Goal: Book appointment/travel/reservation

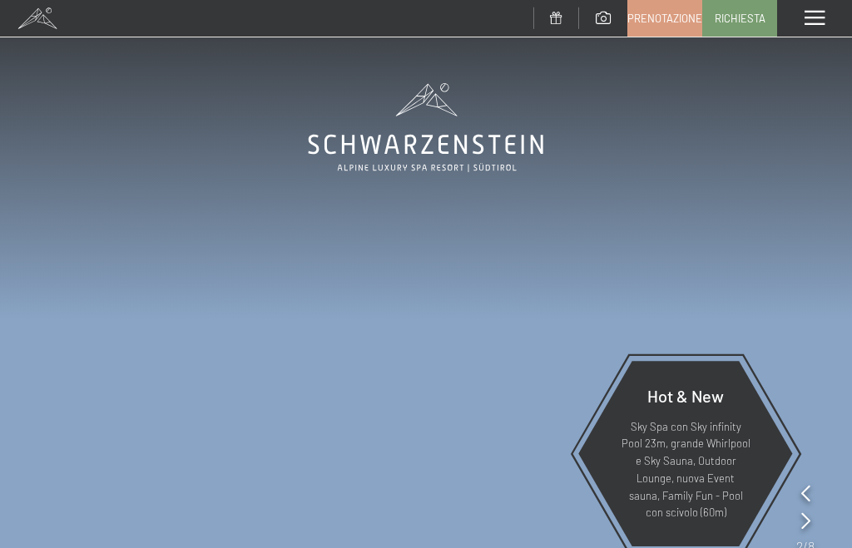
click at [731, 11] on span "Richiesta" at bounding box center [740, 18] width 51 height 15
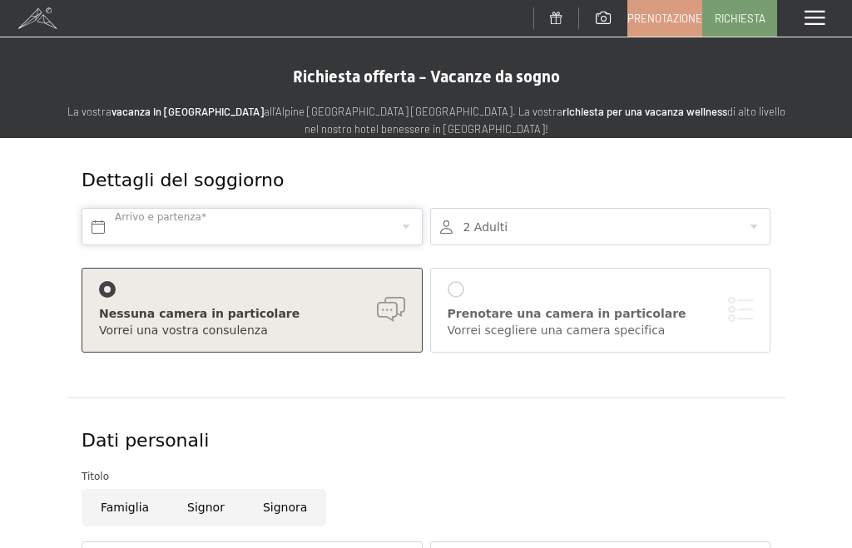
click at [132, 214] on input "text" at bounding box center [252, 226] width 341 height 37
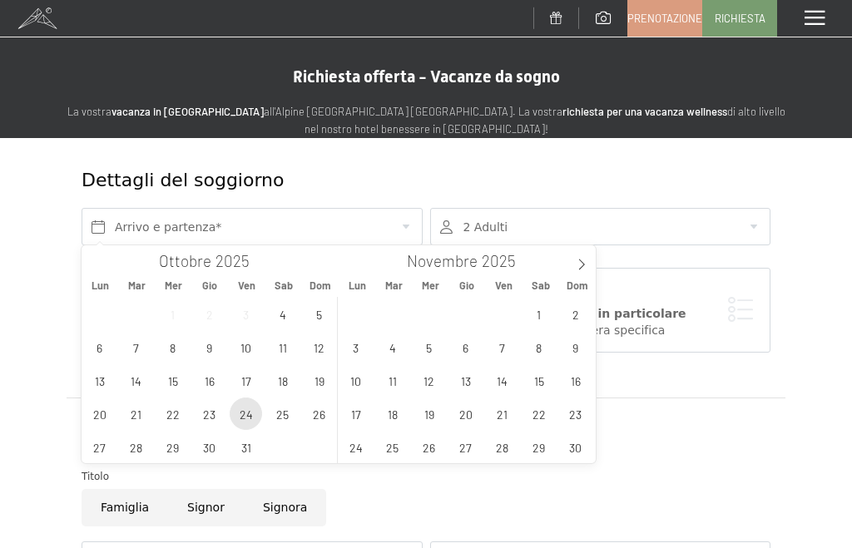
click at [236, 411] on span "24" at bounding box center [246, 414] width 32 height 32
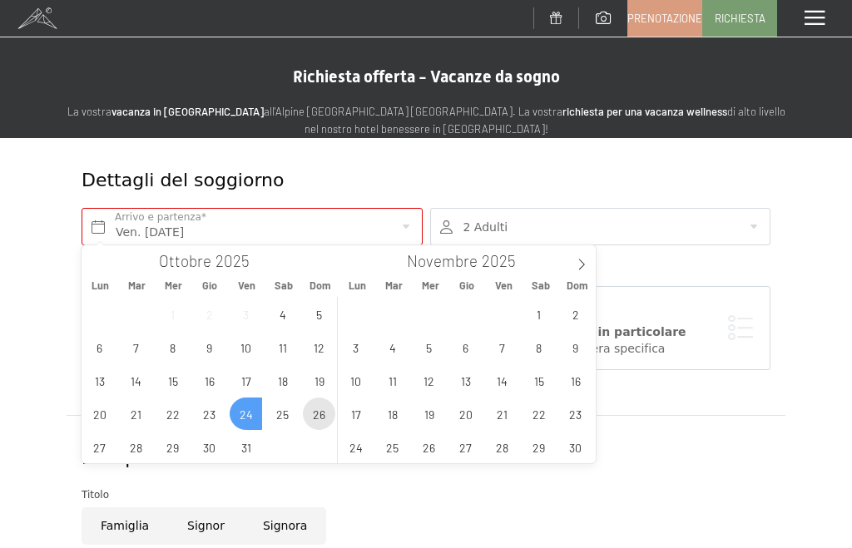
click at [321, 419] on span "26" at bounding box center [319, 414] width 32 height 32
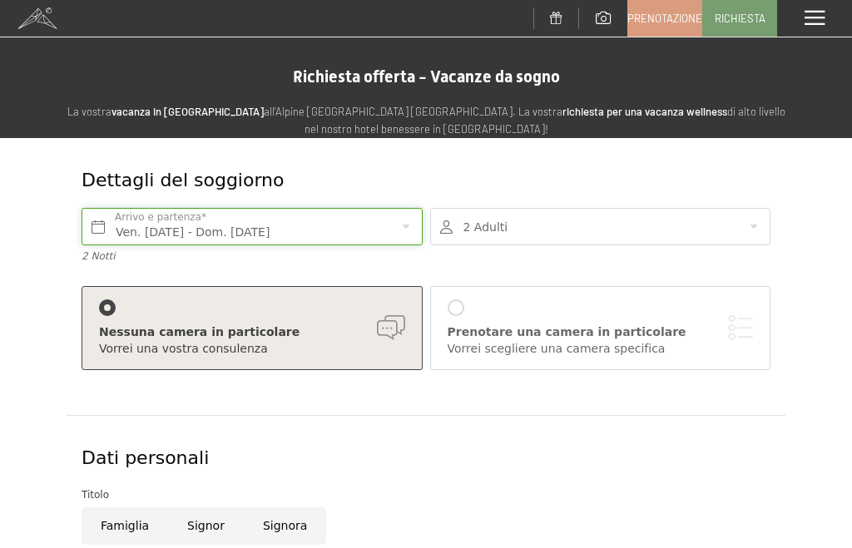
click at [334, 226] on input "Ven. [DATE] - Dom. [DATE]" at bounding box center [252, 226] width 341 height 37
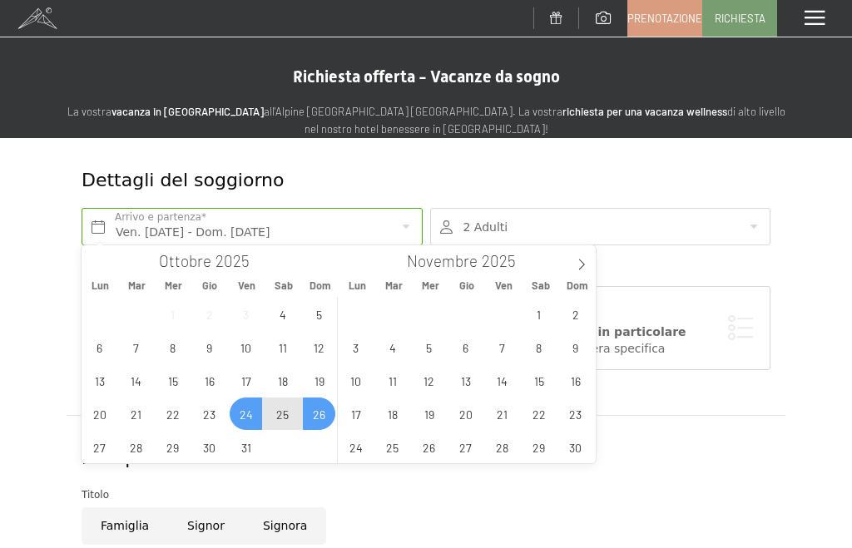
click at [283, 409] on span "25" at bounding box center [282, 414] width 32 height 32
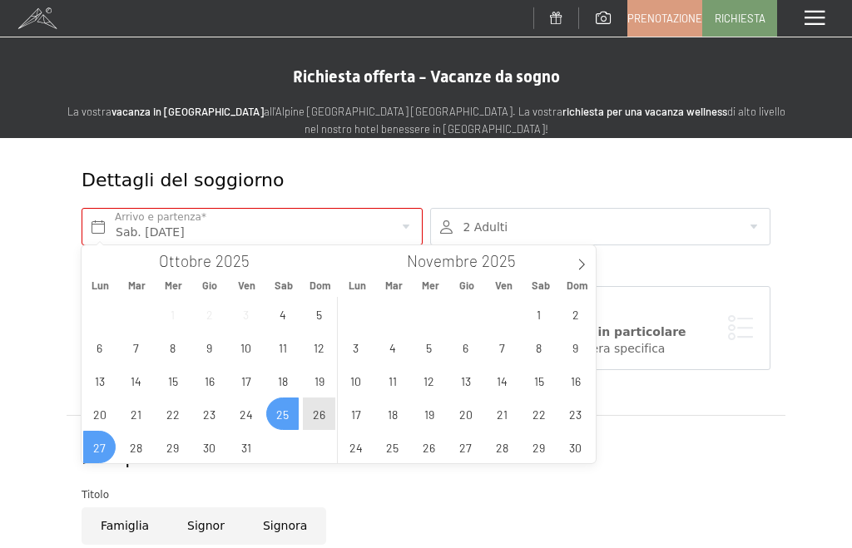
click at [100, 441] on span "27" at bounding box center [99, 447] width 32 height 32
type input "Sab. [DATE] - Lun. [DATE]"
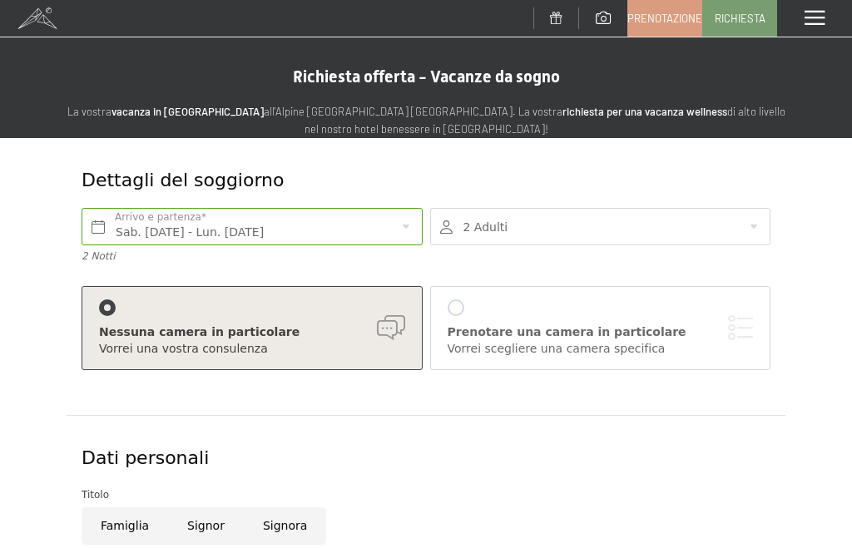
click at [661, 17] on span "Prenotazione" at bounding box center [664, 18] width 75 height 15
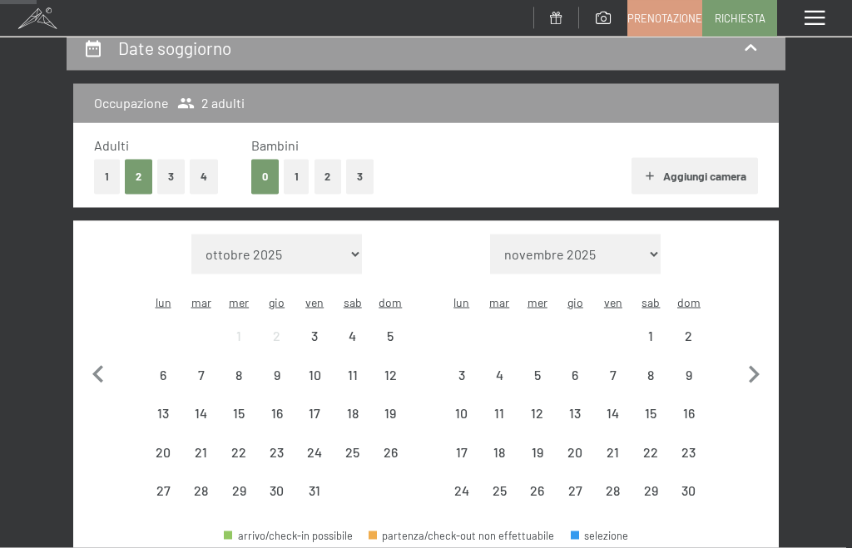
scroll to position [144, 0]
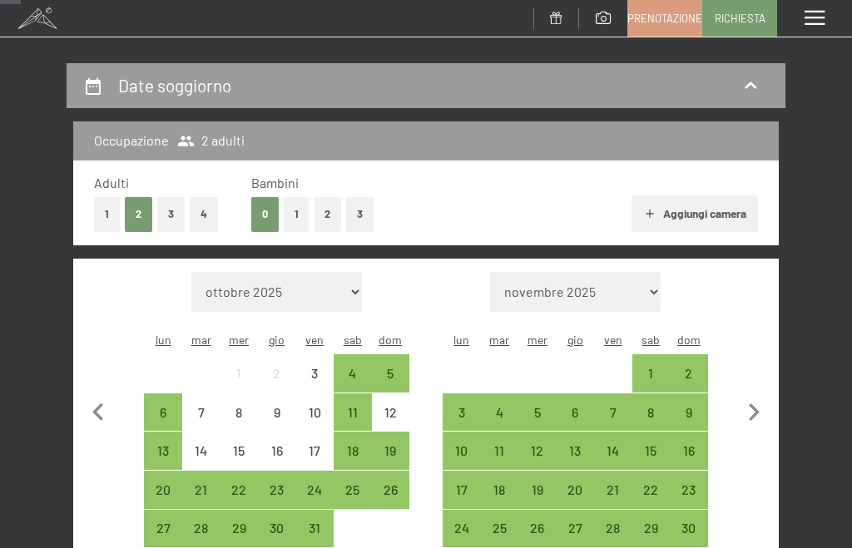
click at [356, 483] on div "25" at bounding box center [352, 500] width 35 height 35
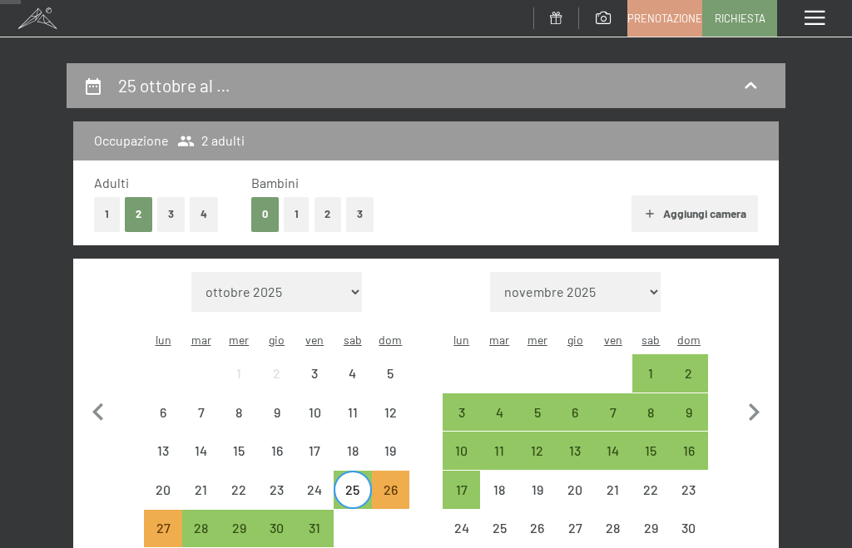
click at [162, 522] on div "27" at bounding box center [163, 539] width 35 height 35
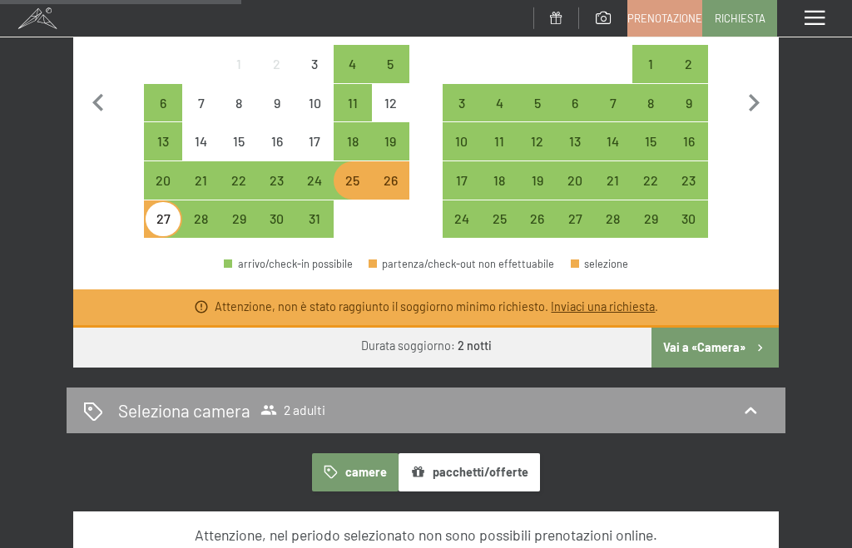
scroll to position [449, 0]
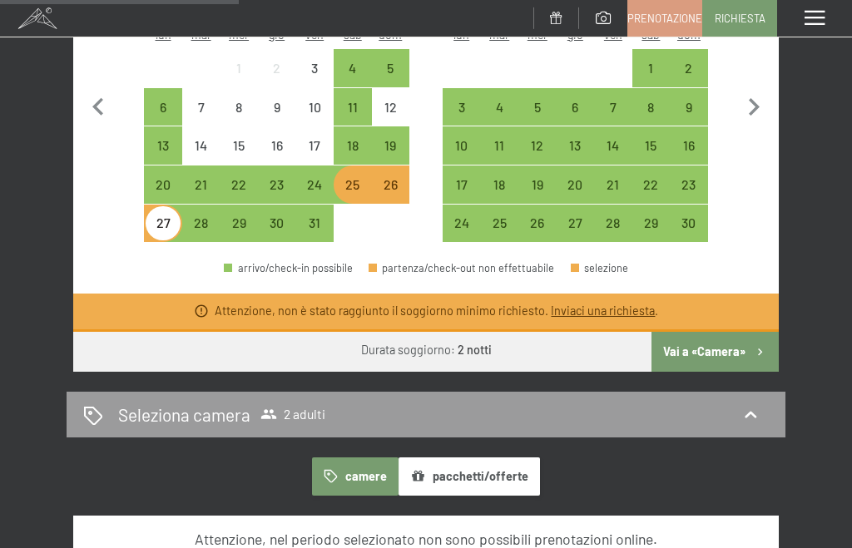
click at [350, 178] on div "25" at bounding box center [352, 195] width 35 height 35
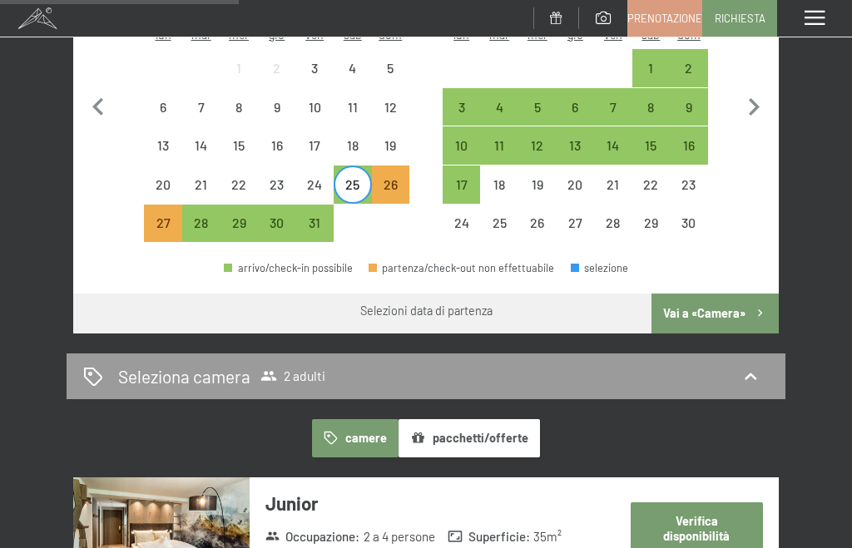
click at [202, 216] on div "28" at bounding box center [201, 233] width 35 height 35
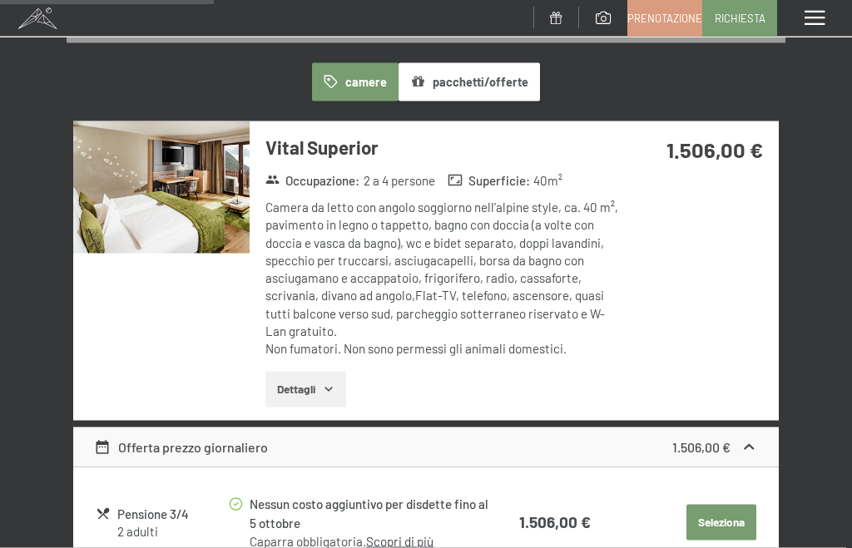
scroll to position [775, 0]
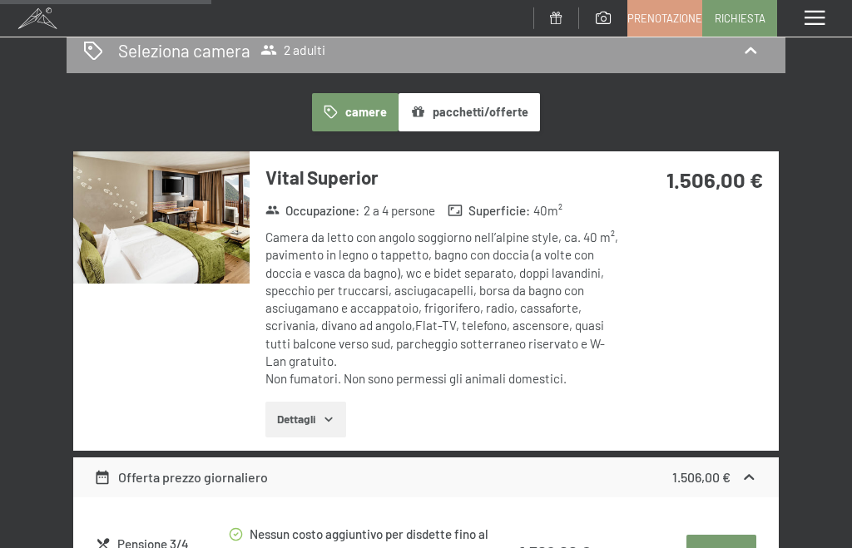
click at [150, 202] on img at bounding box center [161, 217] width 176 height 132
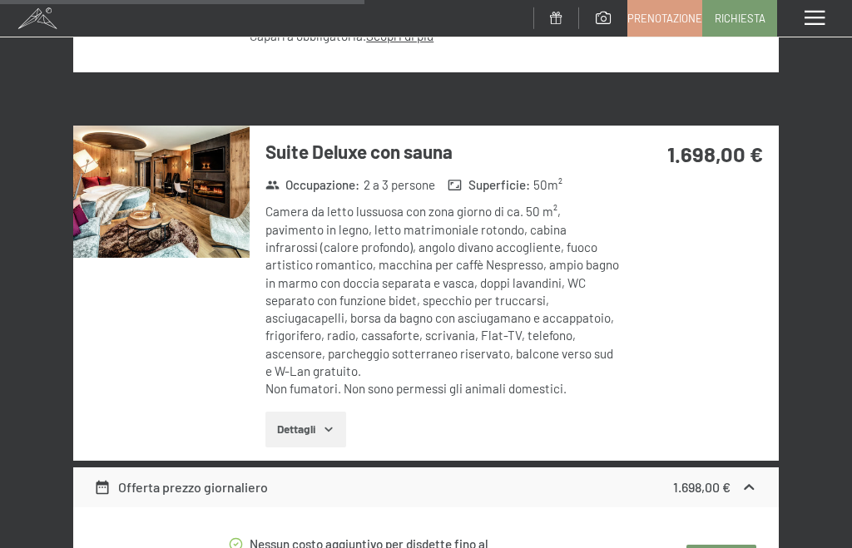
scroll to position [1314, 0]
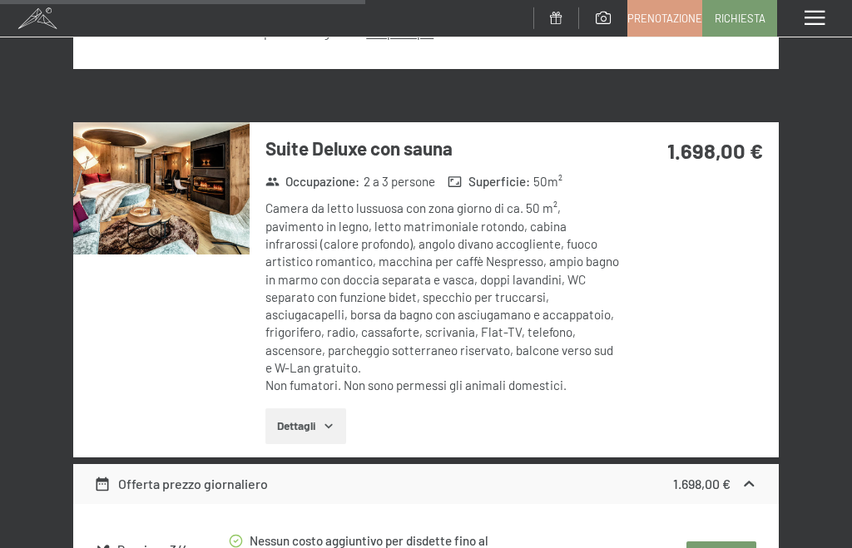
click at [143, 180] on img at bounding box center [161, 188] width 176 height 132
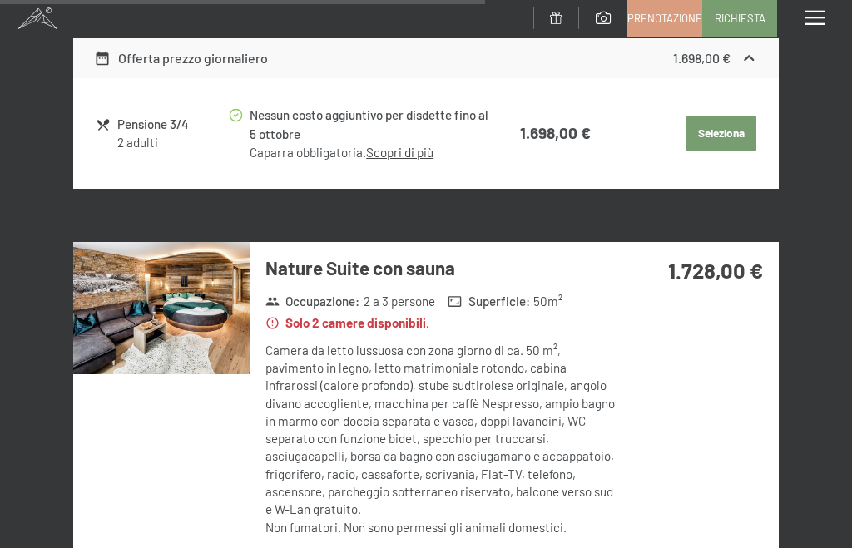
scroll to position [1746, 0]
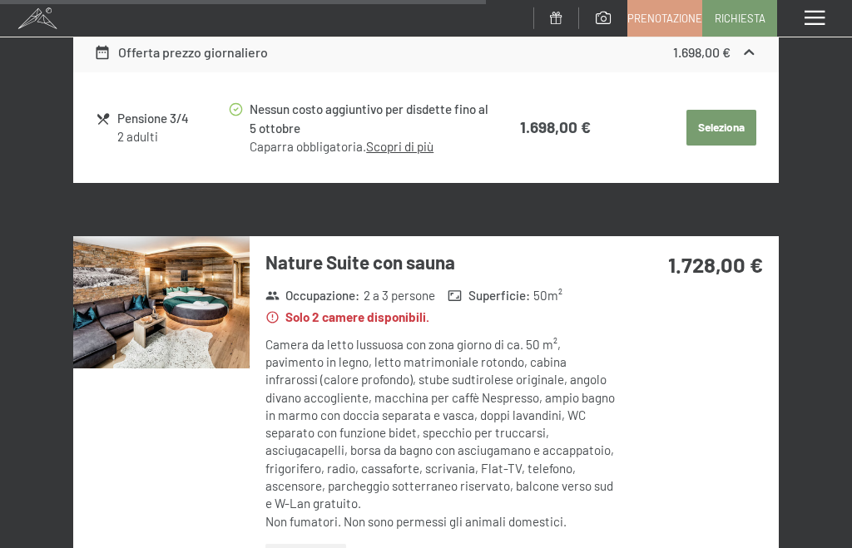
click at [131, 244] on img at bounding box center [161, 302] width 176 height 132
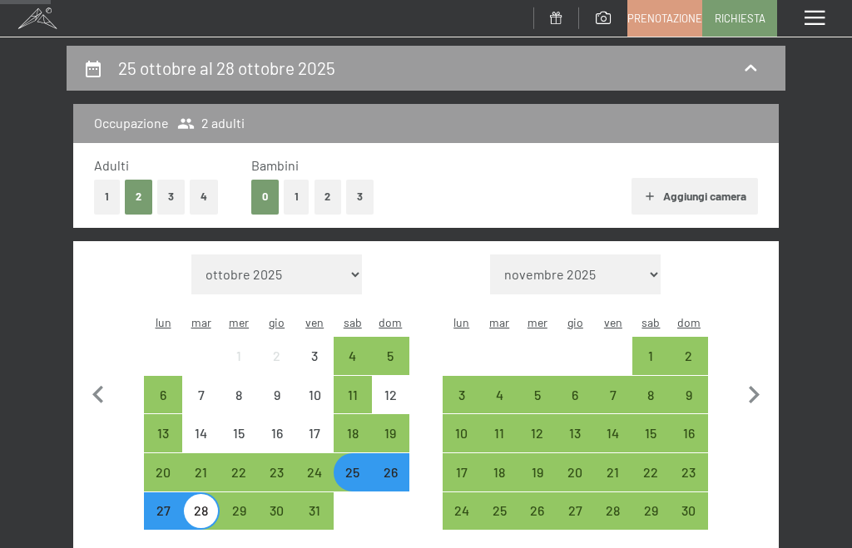
scroll to position [300, 0]
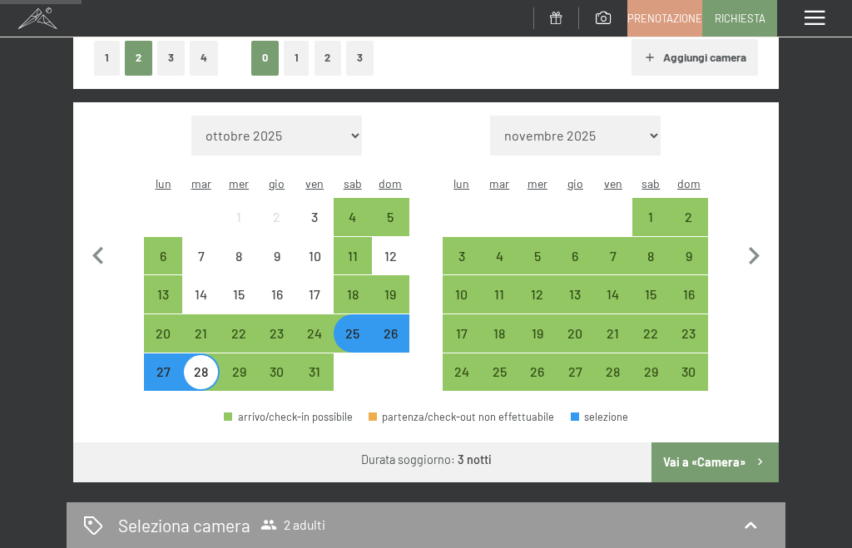
click at [351, 327] on div "25" at bounding box center [352, 344] width 35 height 35
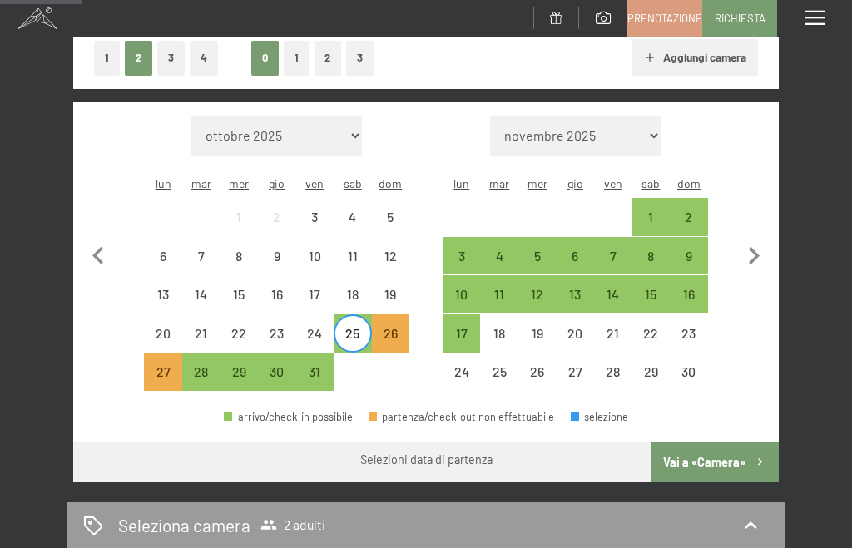
click at [162, 365] on div "27" at bounding box center [163, 382] width 35 height 35
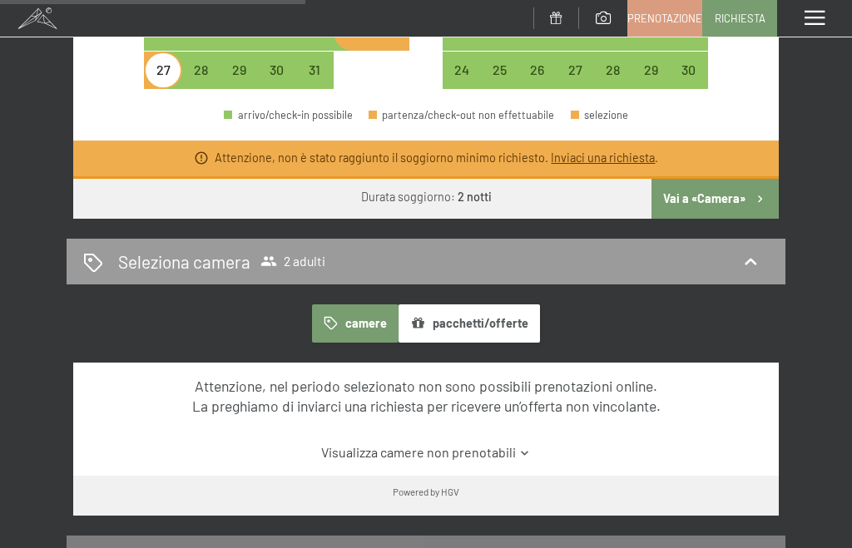
scroll to position [604, 0]
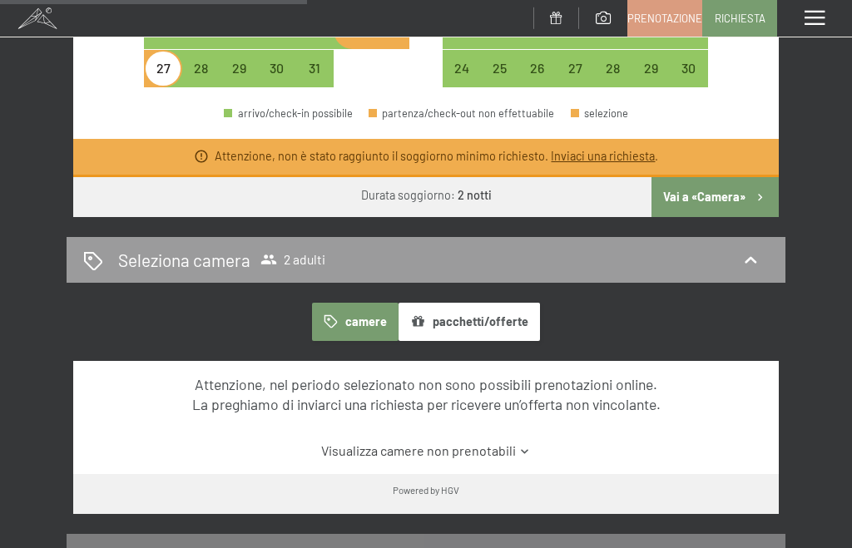
click at [730, 177] on button "Vai a «Camera»" at bounding box center [714, 197] width 127 height 40
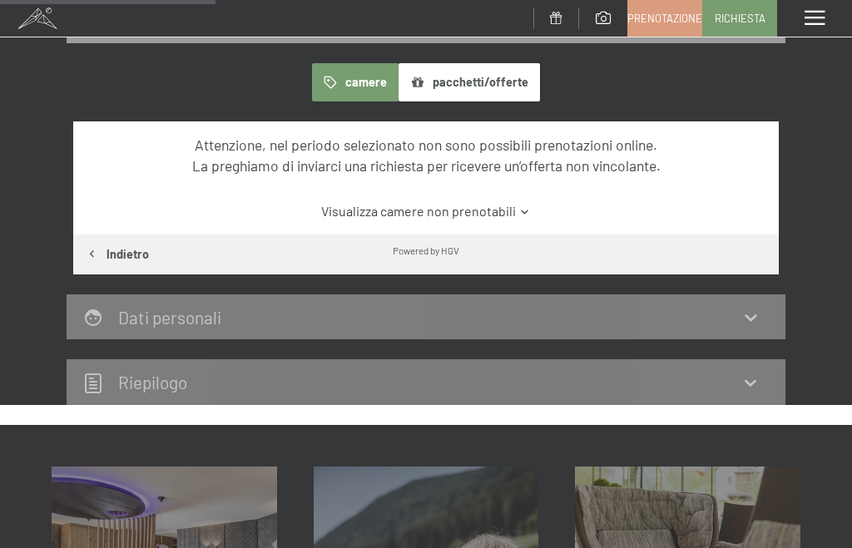
scroll to position [286, 0]
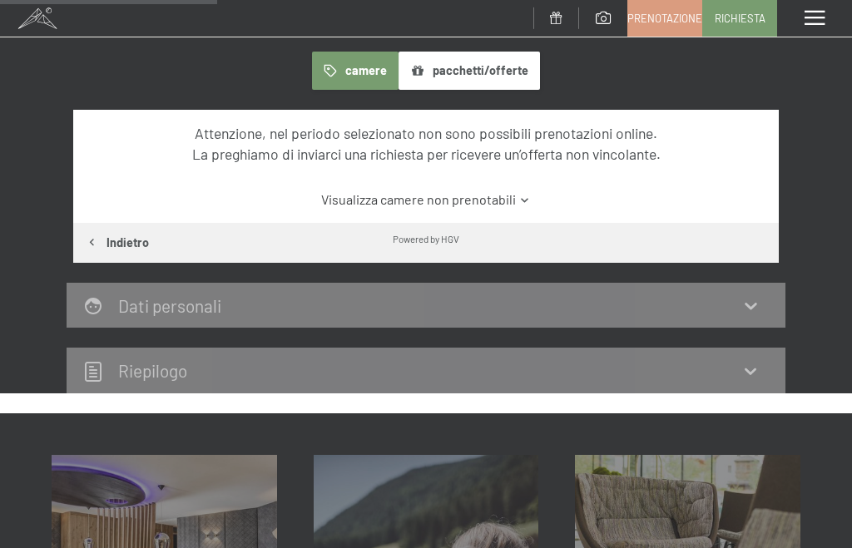
click at [124, 309] on h2 "Dati personali" at bounding box center [169, 305] width 103 height 21
click at [114, 304] on div "Dati personali" at bounding box center [425, 306] width 685 height 24
click at [740, 297] on div "Dati personali" at bounding box center [425, 306] width 685 height 24
click at [756, 297] on icon at bounding box center [750, 305] width 20 height 20
click at [319, 197] on link "Visualizza camere non prenotabili" at bounding box center [425, 199] width 663 height 18
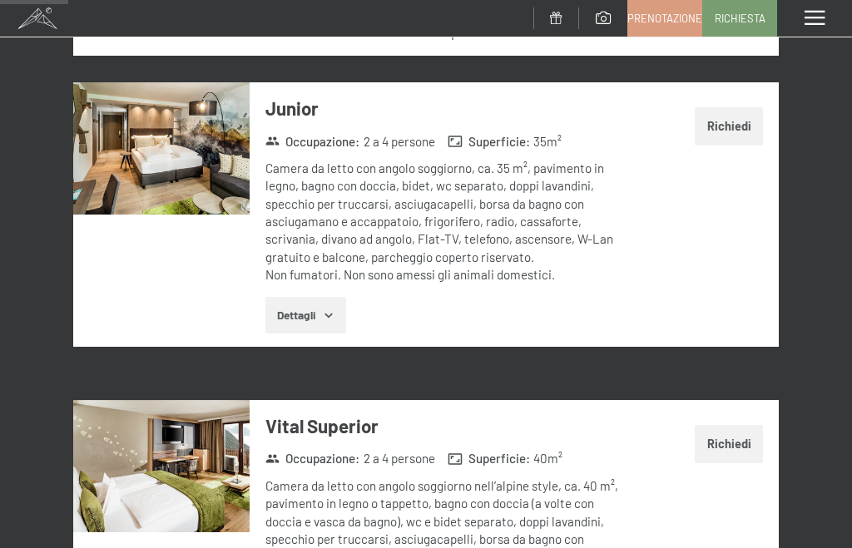
scroll to position [453, 0]
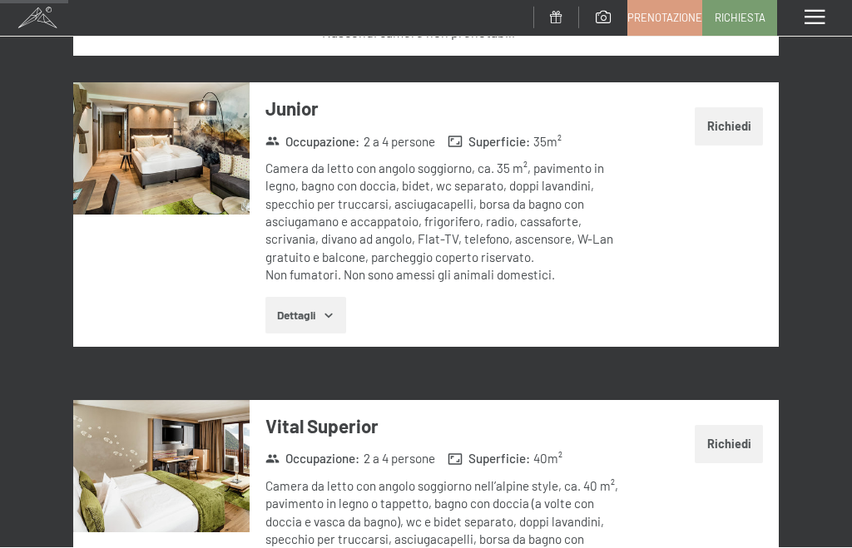
click at [156, 135] on img at bounding box center [161, 149] width 176 height 132
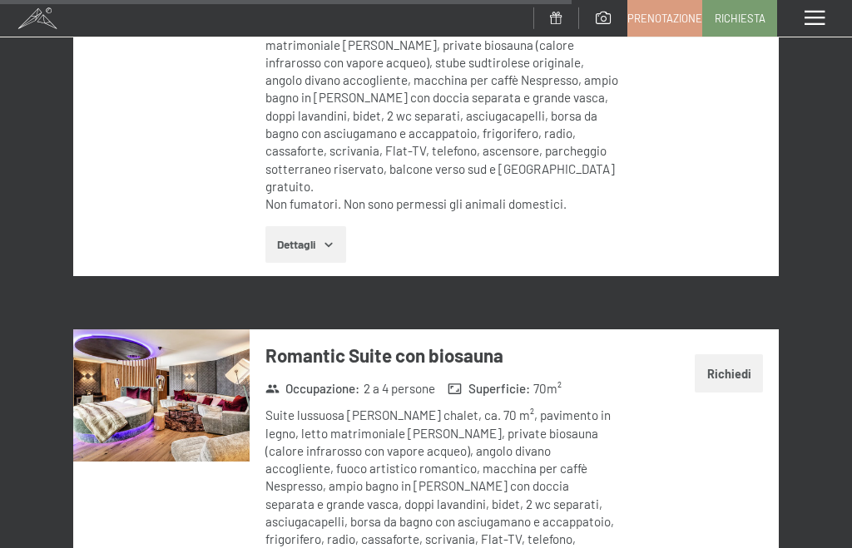
scroll to position [3738, 0]
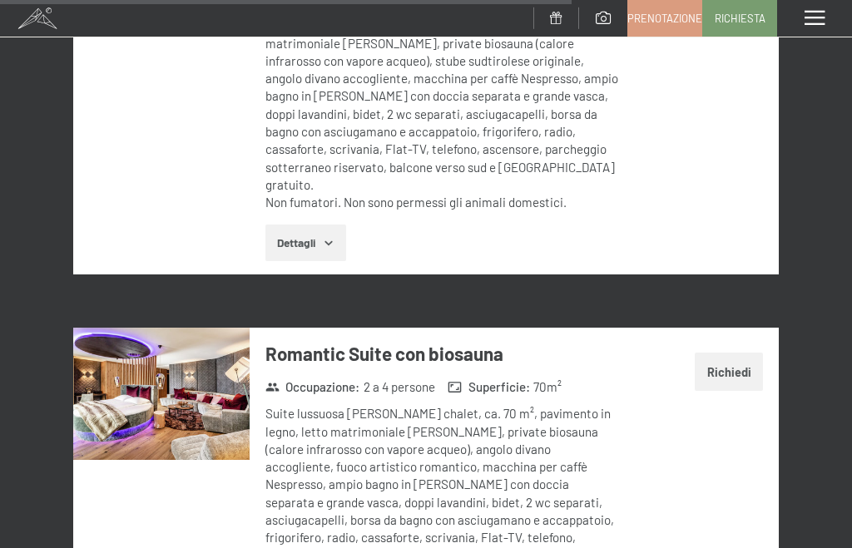
click at [126, 328] on img at bounding box center [161, 394] width 176 height 132
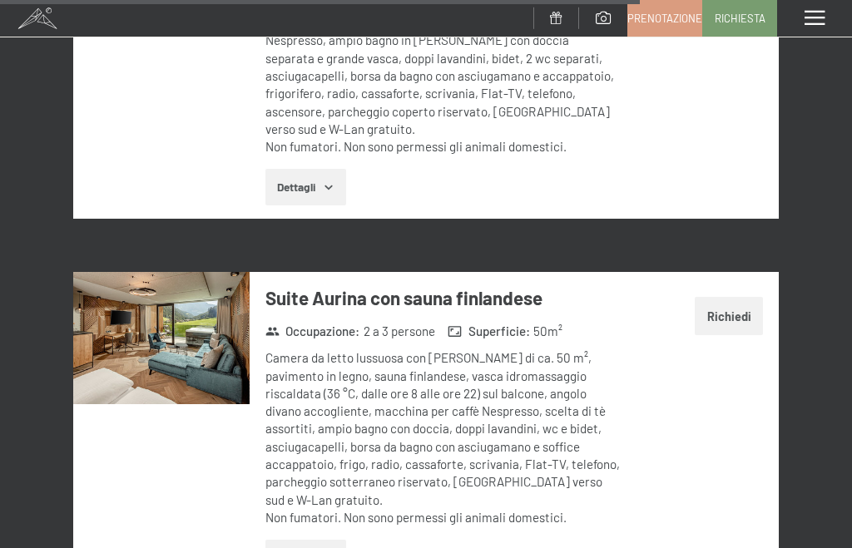
scroll to position [4184, 0]
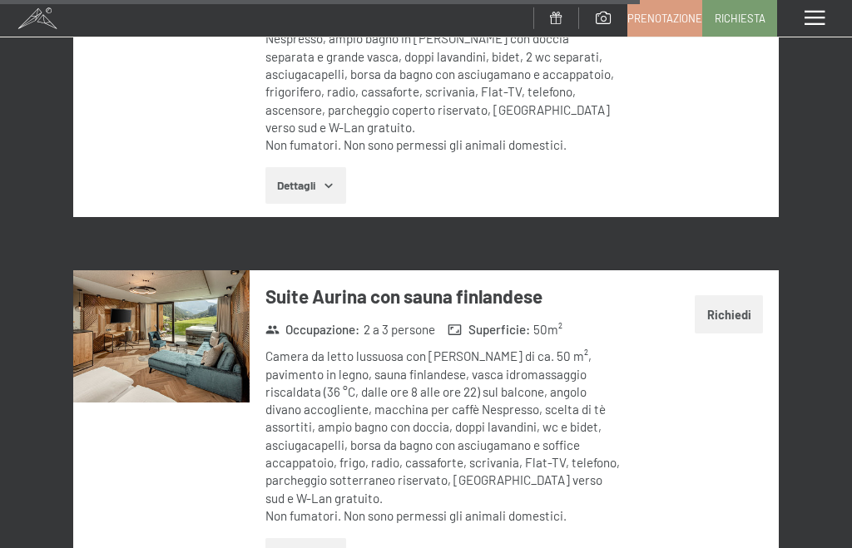
click at [105, 270] on img at bounding box center [161, 336] width 176 height 132
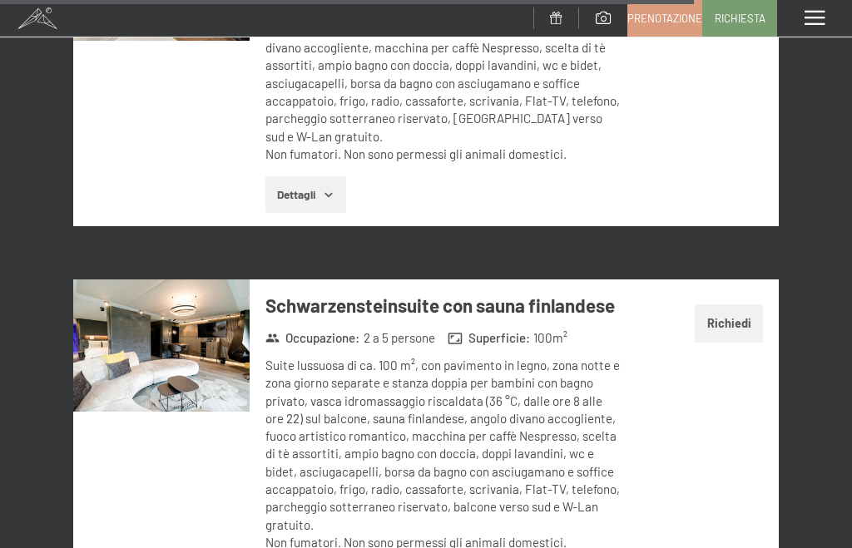
scroll to position [4540, 0]
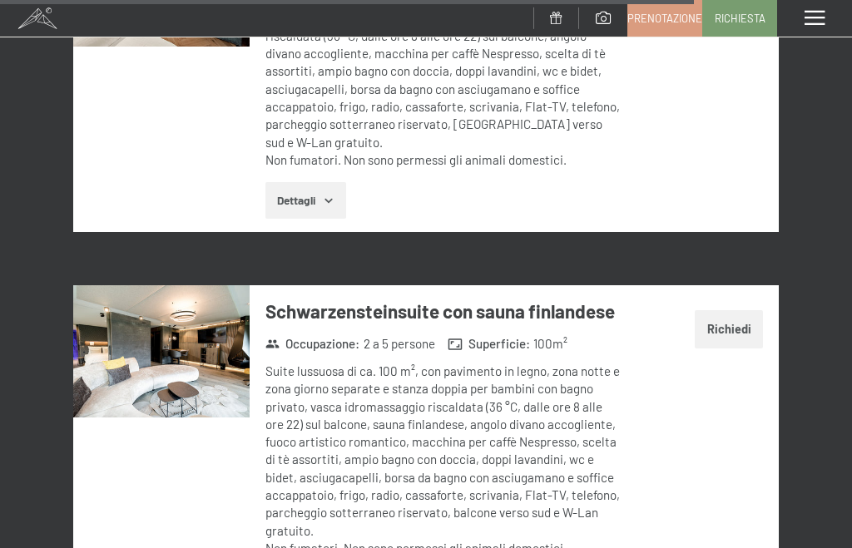
click at [125, 285] on img at bounding box center [161, 351] width 176 height 132
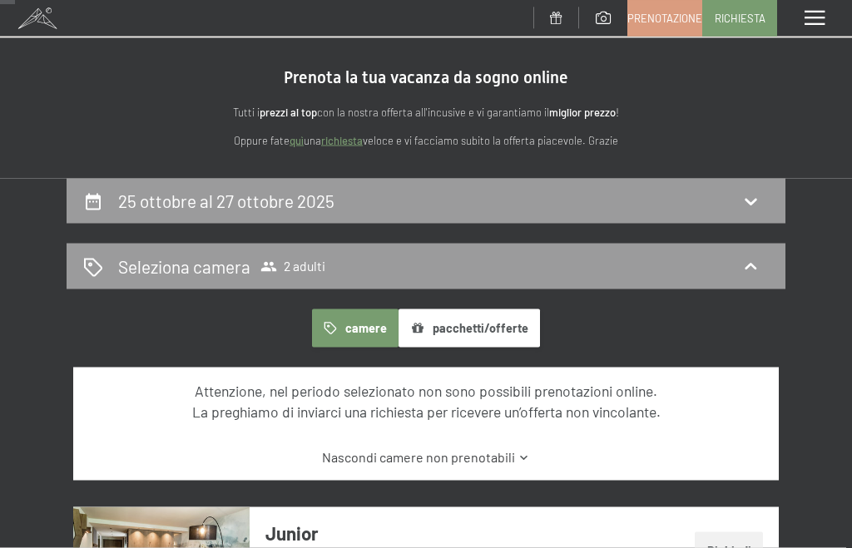
scroll to position [0, 0]
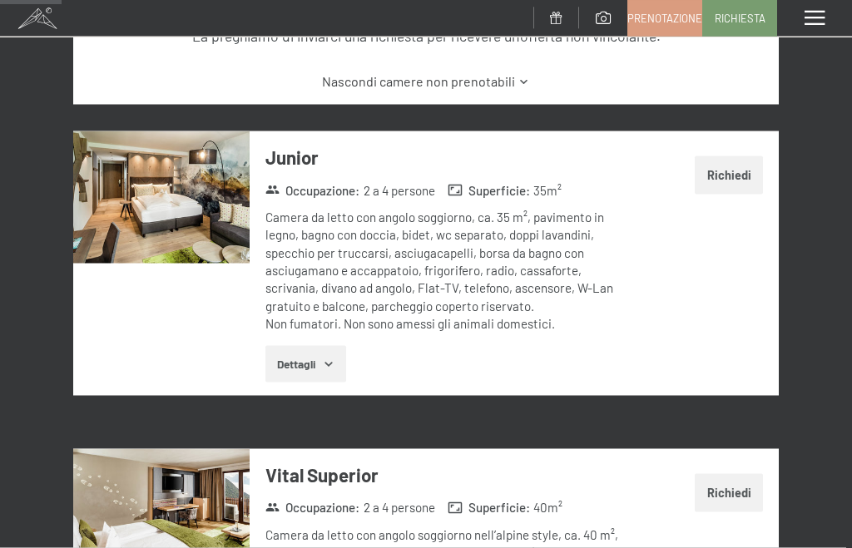
click at [161, 201] on img at bounding box center [161, 197] width 176 height 132
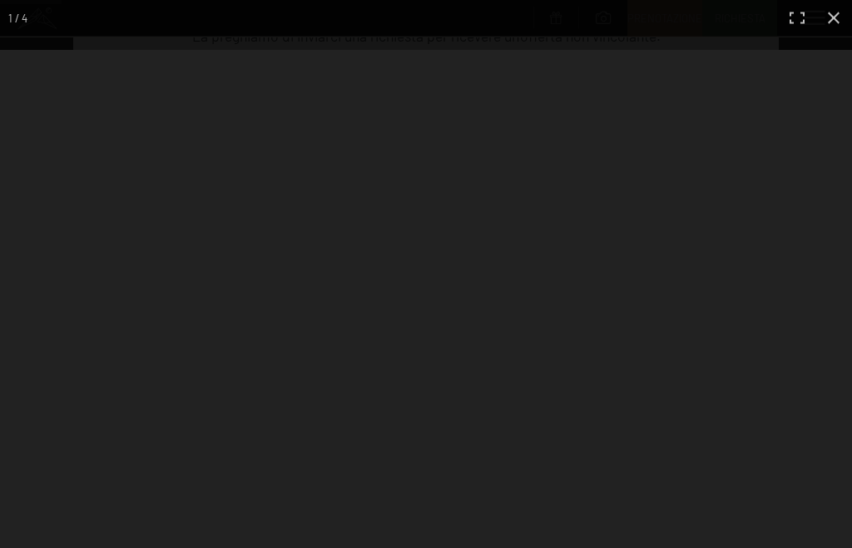
scroll to position [405, 0]
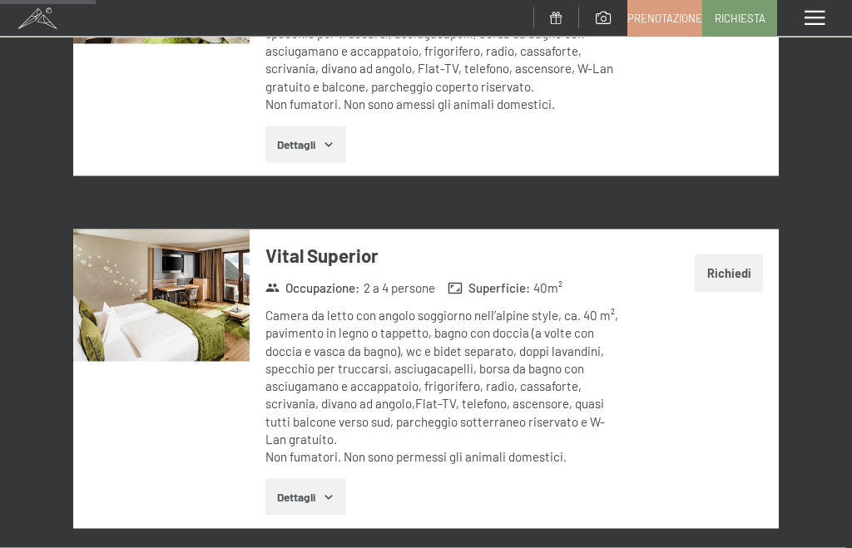
click at [139, 277] on img at bounding box center [161, 296] width 176 height 132
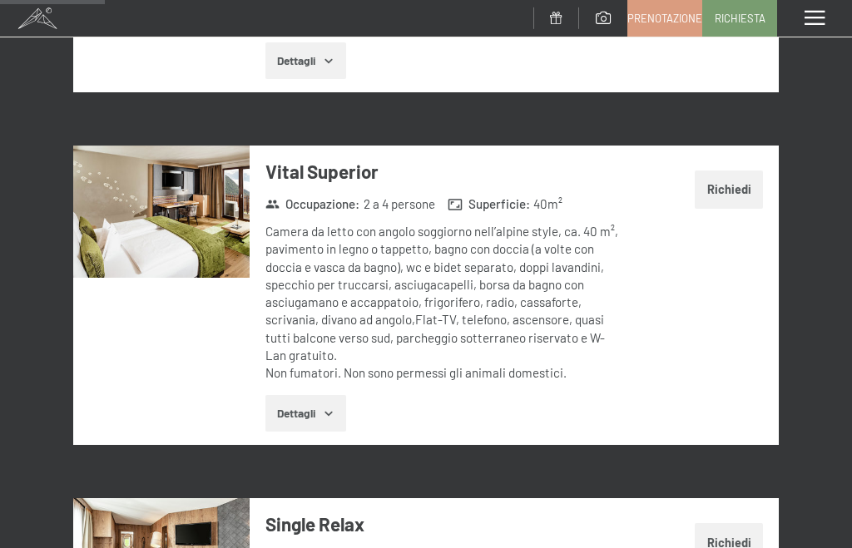
scroll to position [714, 0]
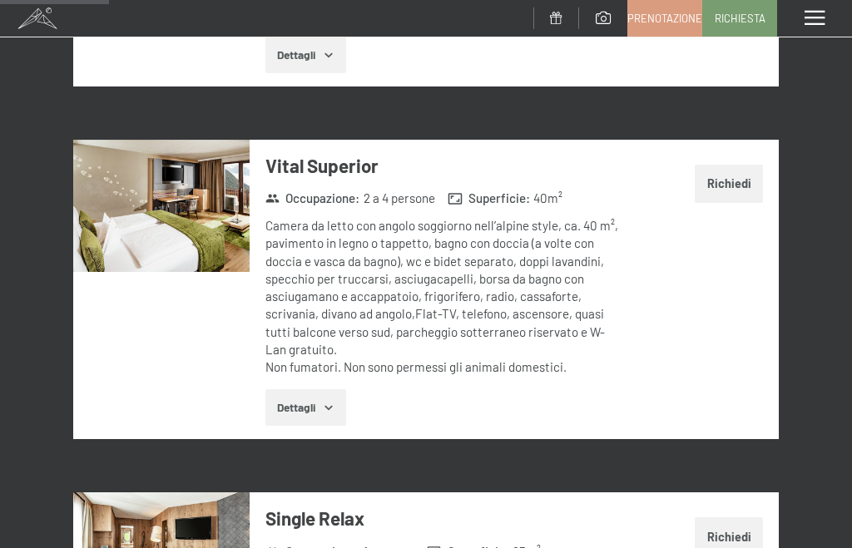
click at [294, 393] on button "Dettagli" at bounding box center [305, 407] width 81 height 37
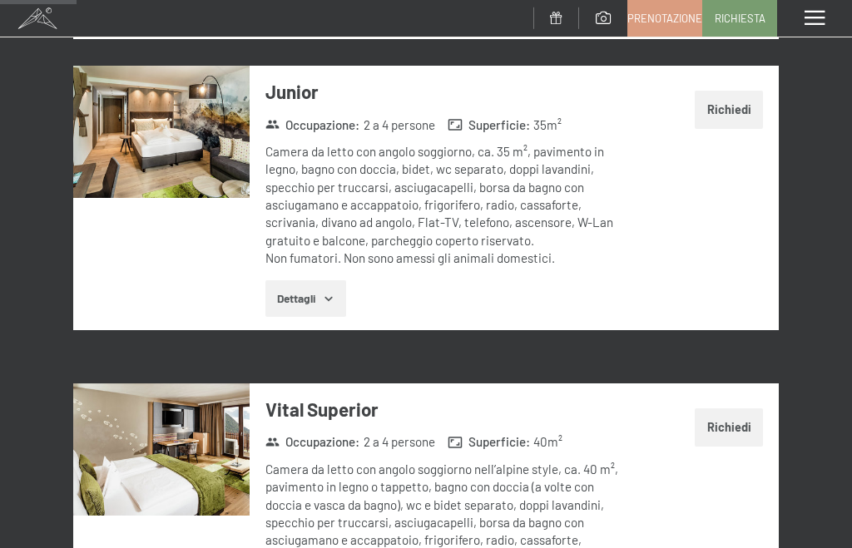
scroll to position [429, 0]
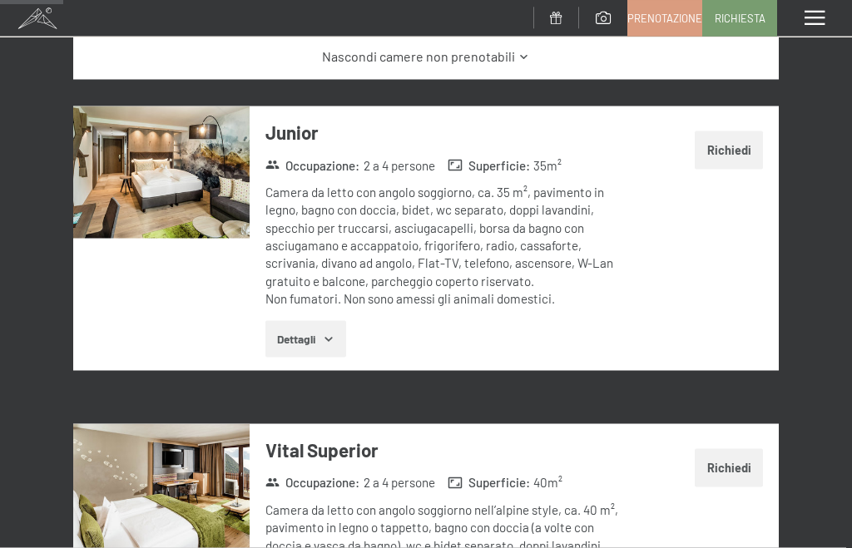
click at [300, 340] on button "Dettagli" at bounding box center [305, 339] width 81 height 37
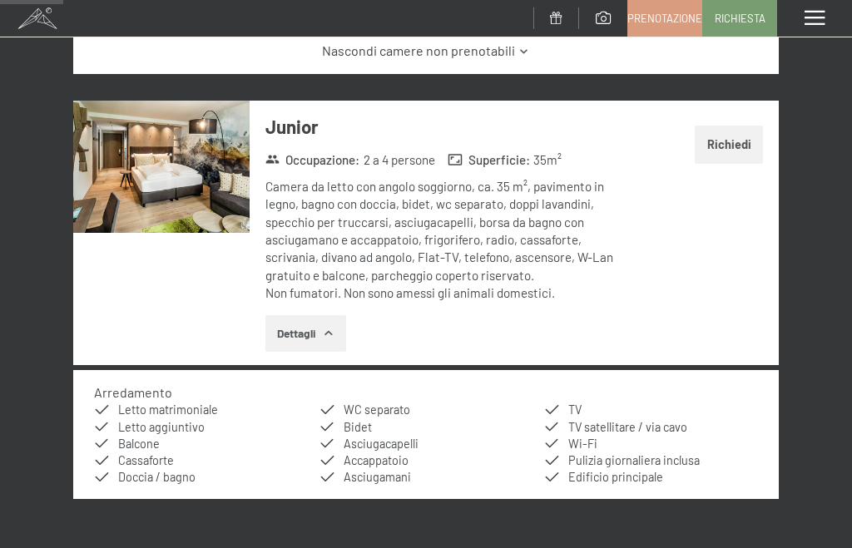
scroll to position [439, 0]
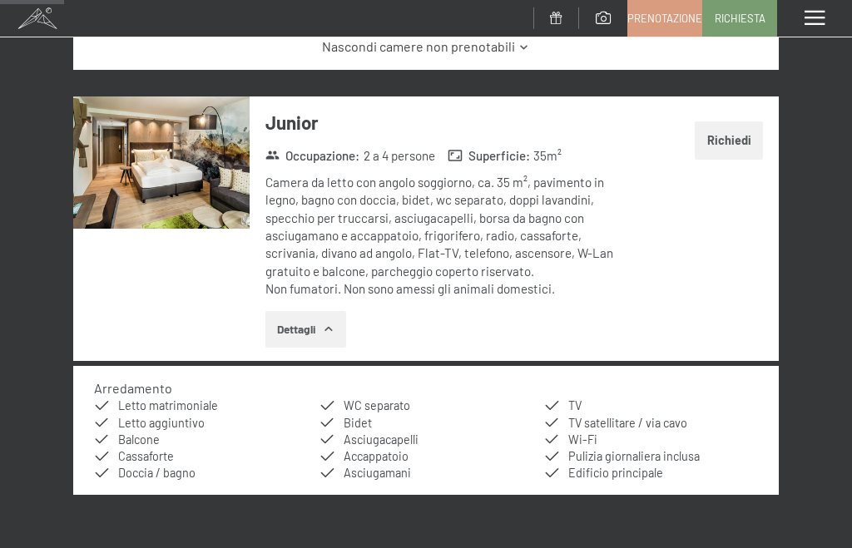
click at [143, 182] on img at bounding box center [161, 162] width 176 height 132
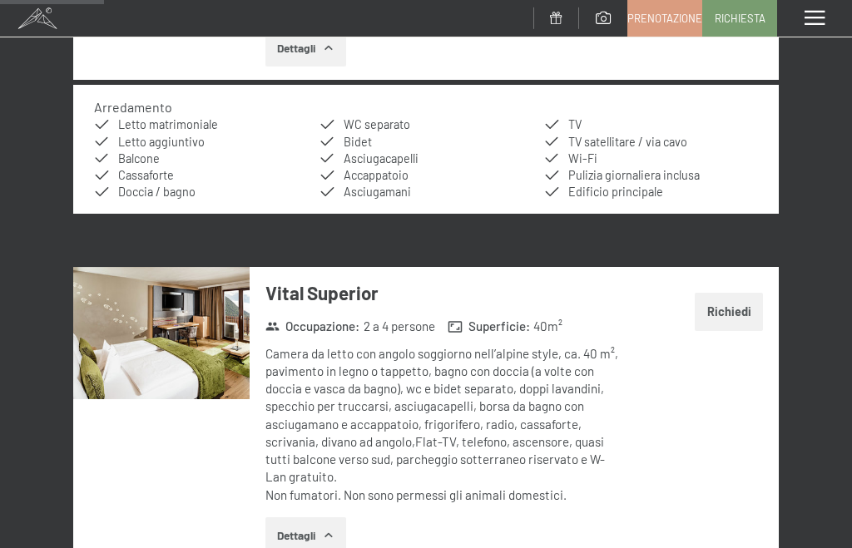
scroll to position [724, 0]
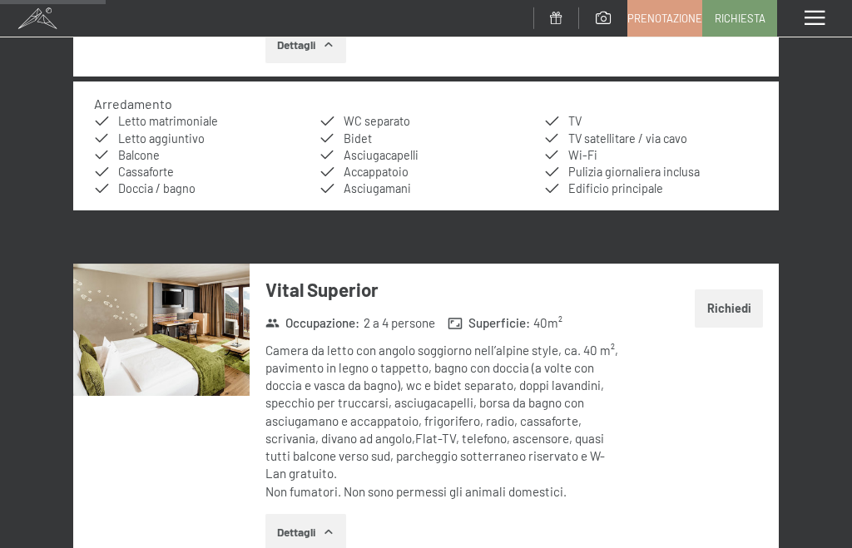
click at [159, 320] on img at bounding box center [161, 330] width 176 height 132
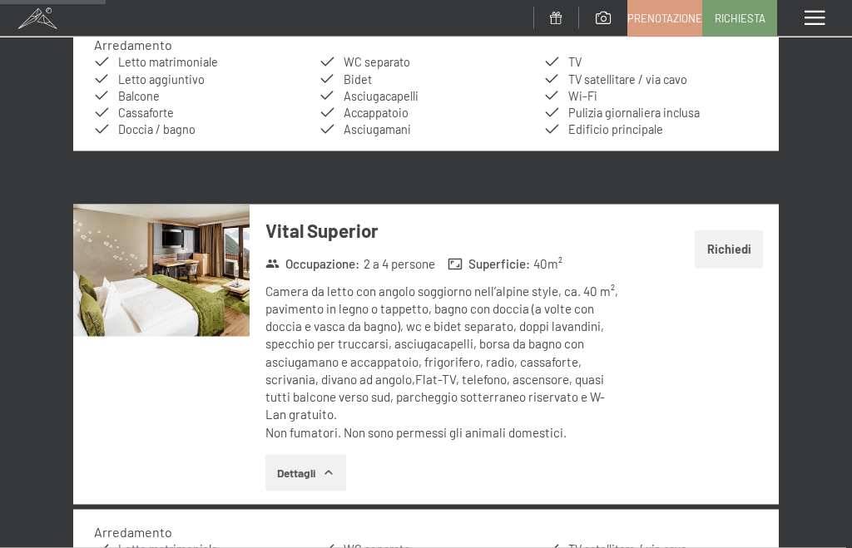
scroll to position [811, 0]
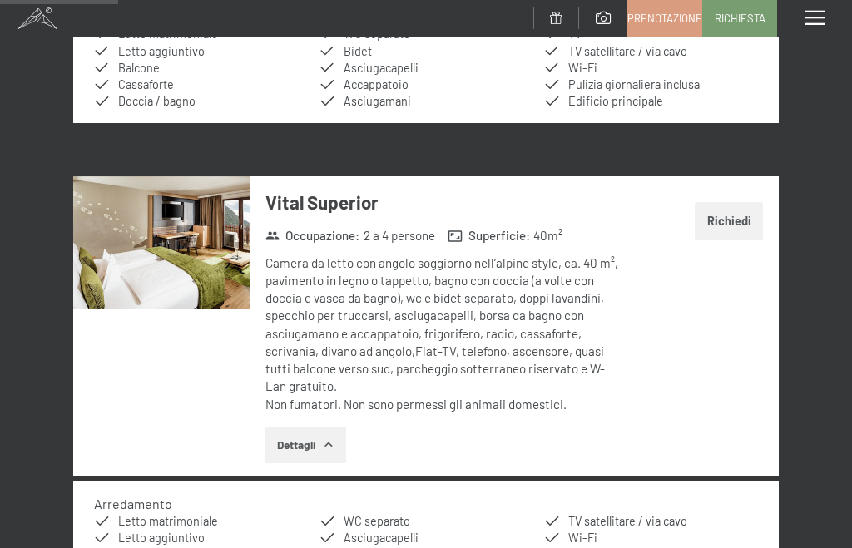
click at [293, 428] on button "Dettagli" at bounding box center [305, 445] width 81 height 37
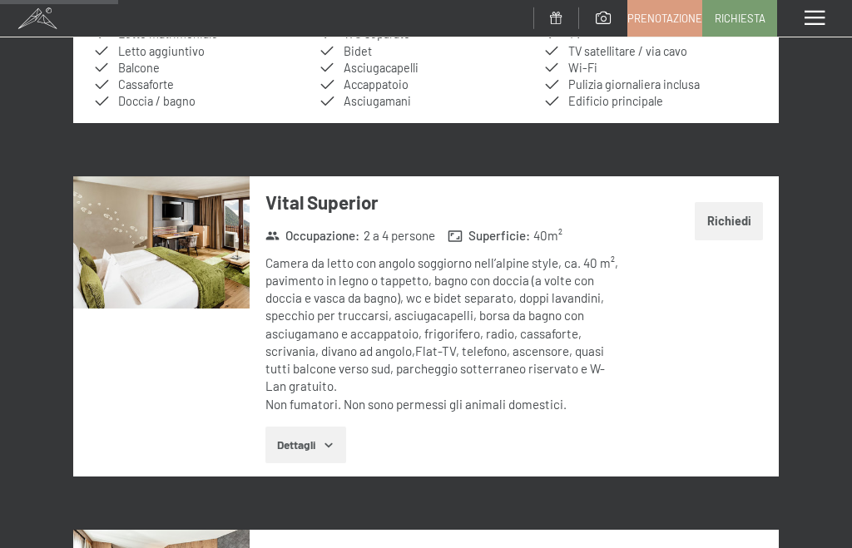
click at [289, 427] on button "Dettagli" at bounding box center [305, 445] width 81 height 37
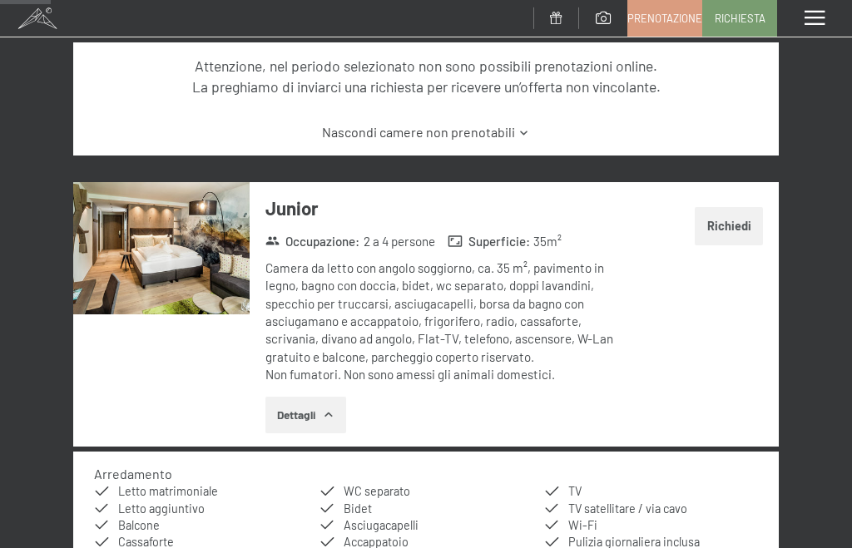
scroll to position [359, 0]
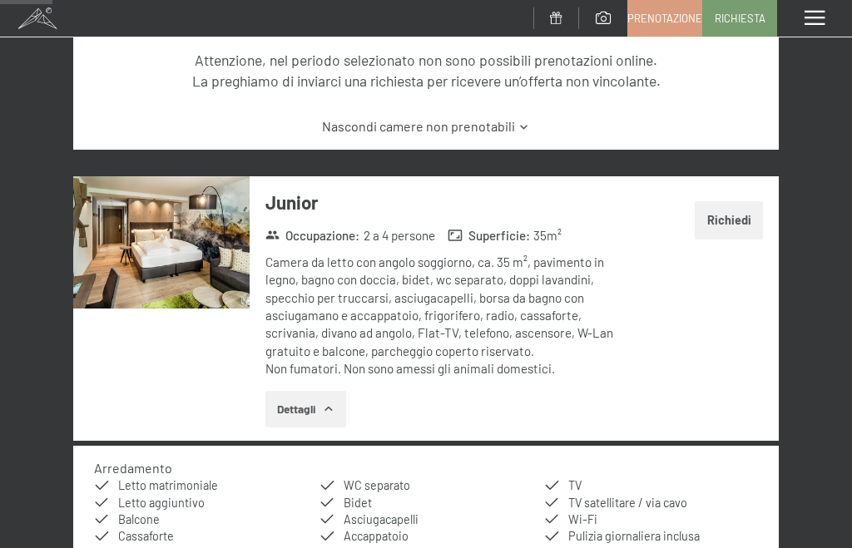
click at [142, 240] on img at bounding box center [161, 242] width 176 height 132
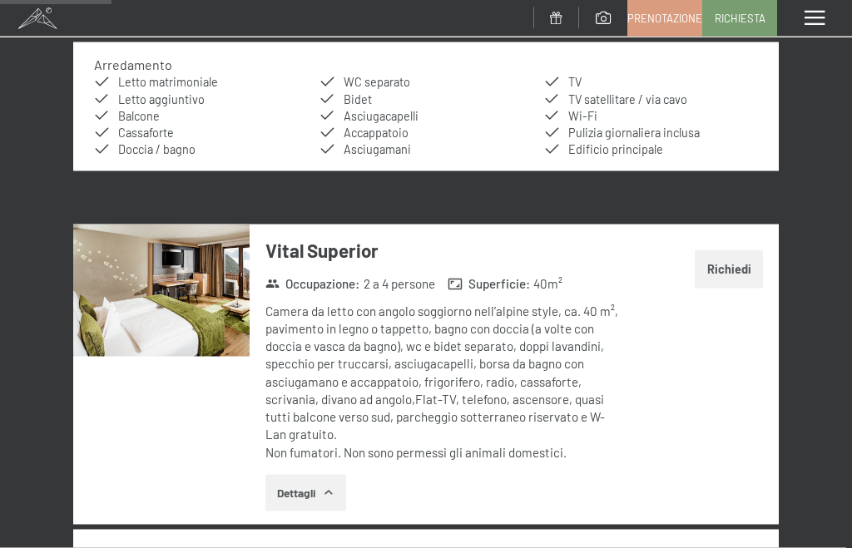
click at [137, 284] on img at bounding box center [161, 291] width 176 height 132
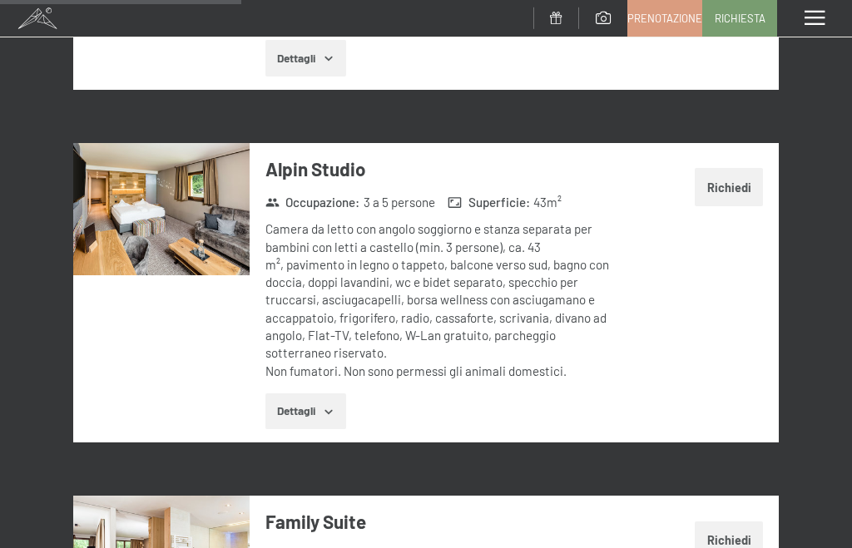
scroll to position [1650, 0]
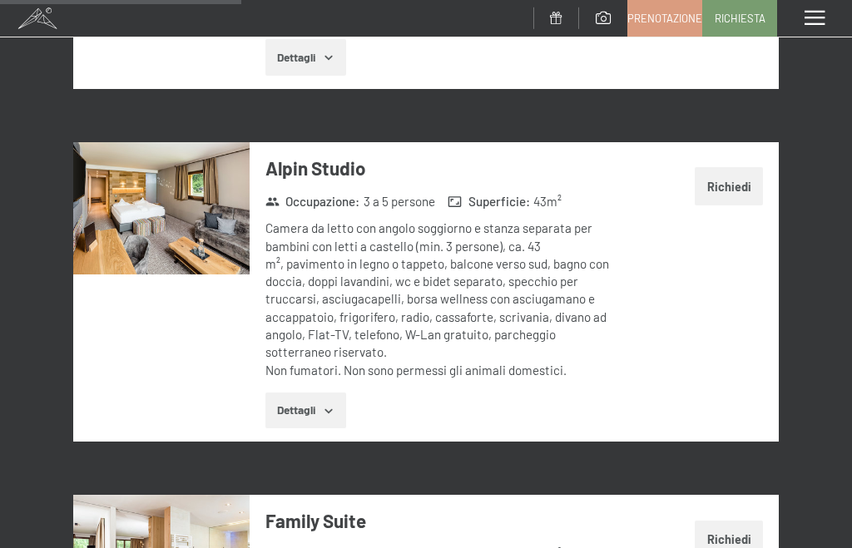
click at [161, 211] on img at bounding box center [161, 208] width 176 height 132
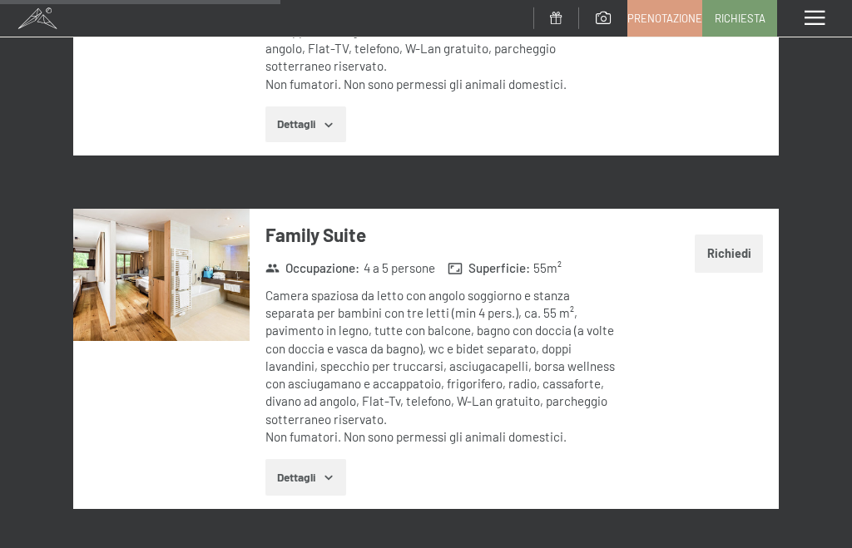
scroll to position [1936, 0]
click at [144, 216] on img at bounding box center [161, 276] width 176 height 132
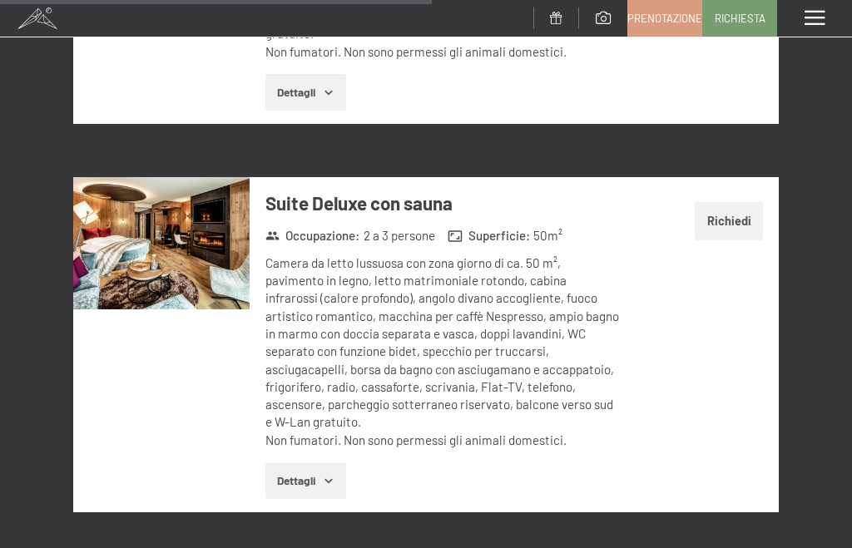
scroll to position [2956, 0]
click at [144, 190] on img at bounding box center [161, 244] width 176 height 132
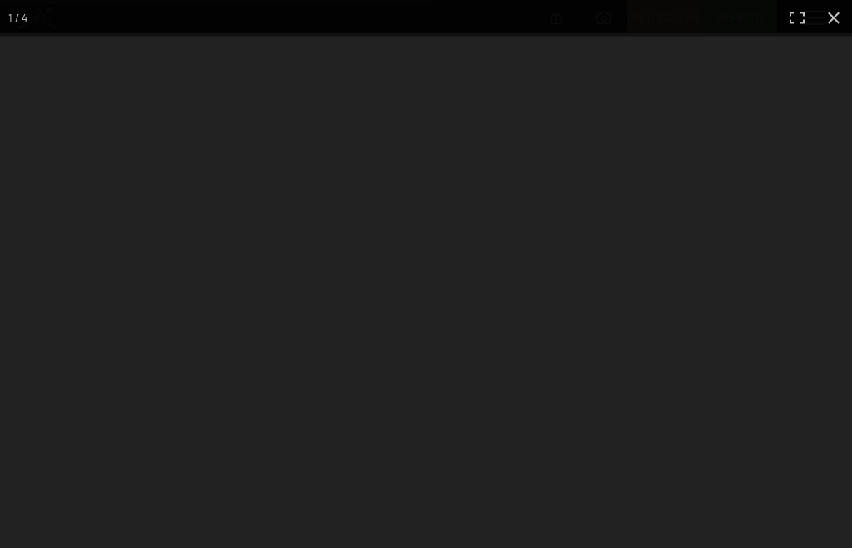
scroll to position [2957, 0]
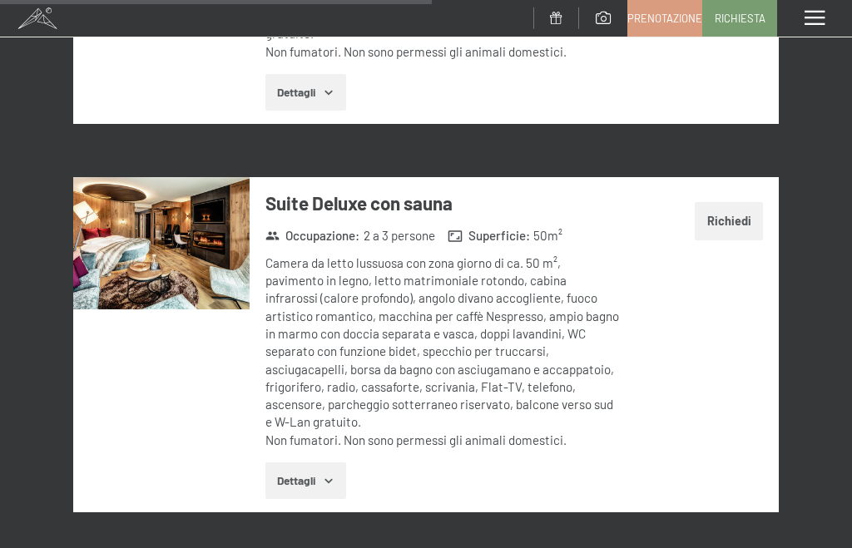
click at [290, 463] on button "Dettagli" at bounding box center [305, 481] width 81 height 37
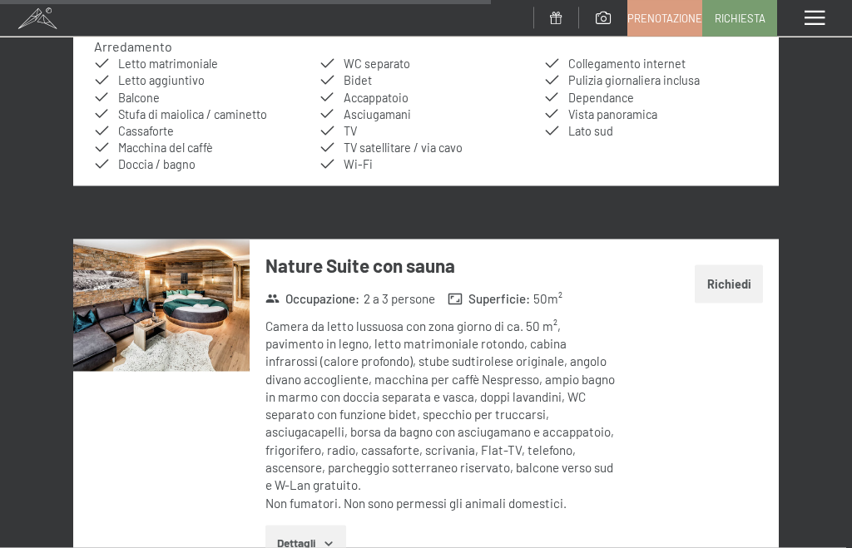
scroll to position [3457, 0]
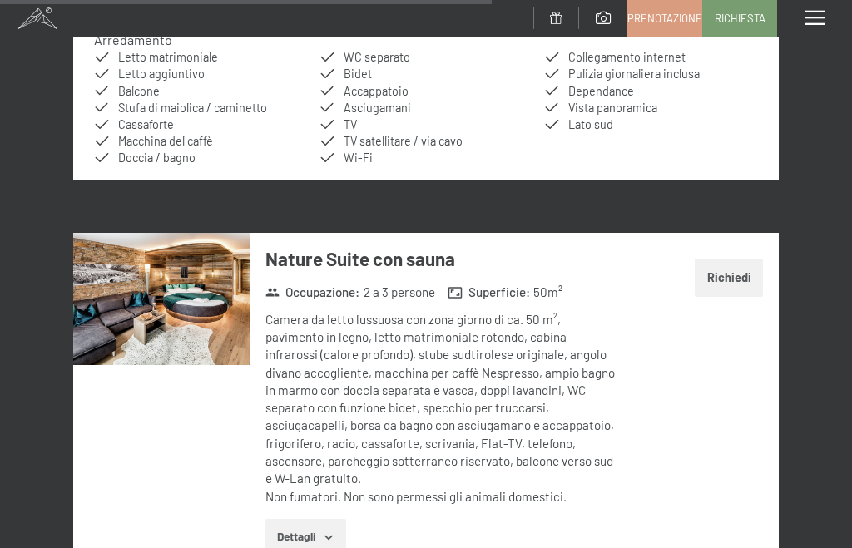
click at [121, 233] on img at bounding box center [161, 299] width 176 height 132
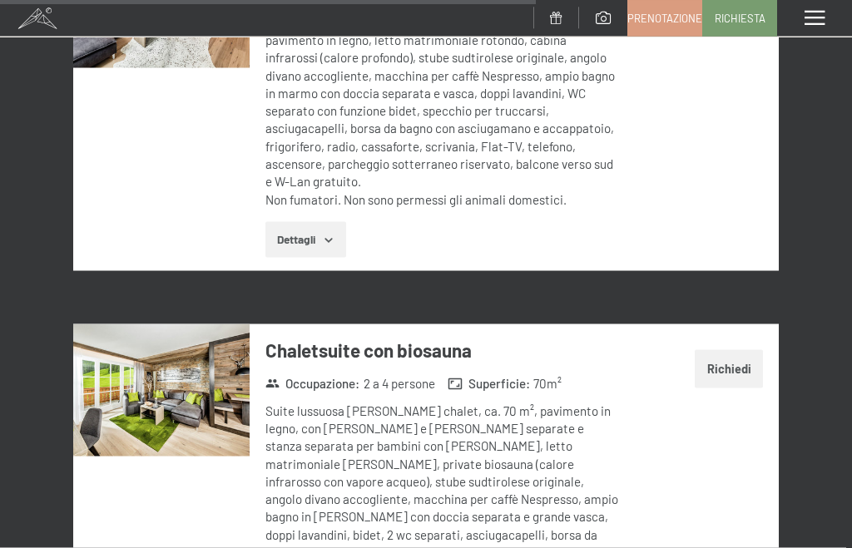
scroll to position [3823, 0]
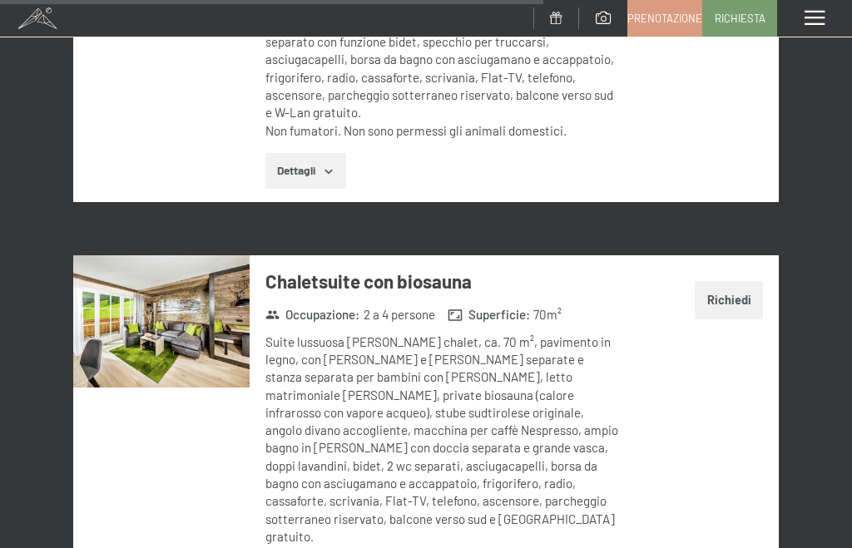
click at [128, 255] on img at bounding box center [161, 321] width 176 height 132
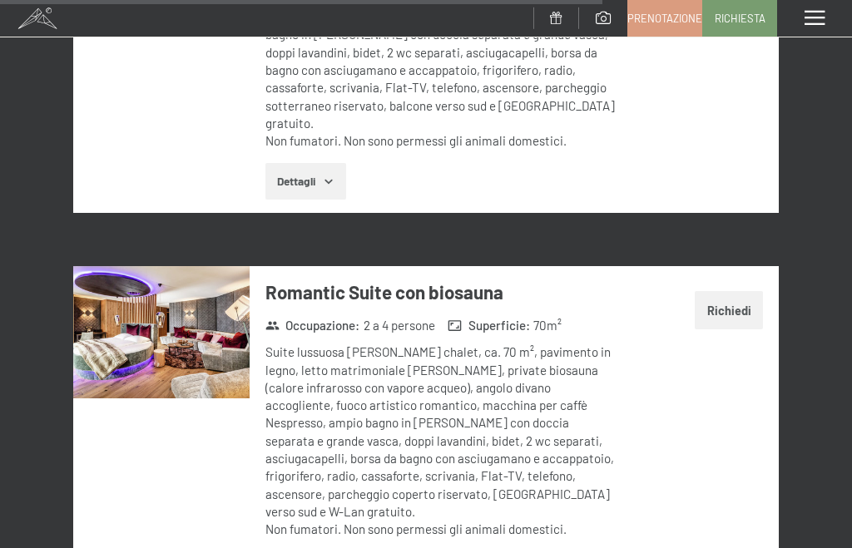
scroll to position [4233, 0]
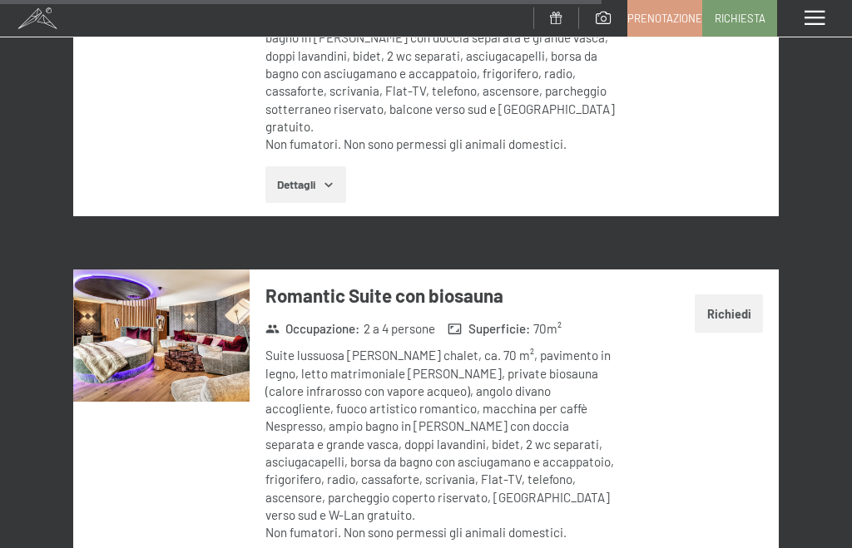
click at [116, 270] on img at bounding box center [161, 336] width 176 height 132
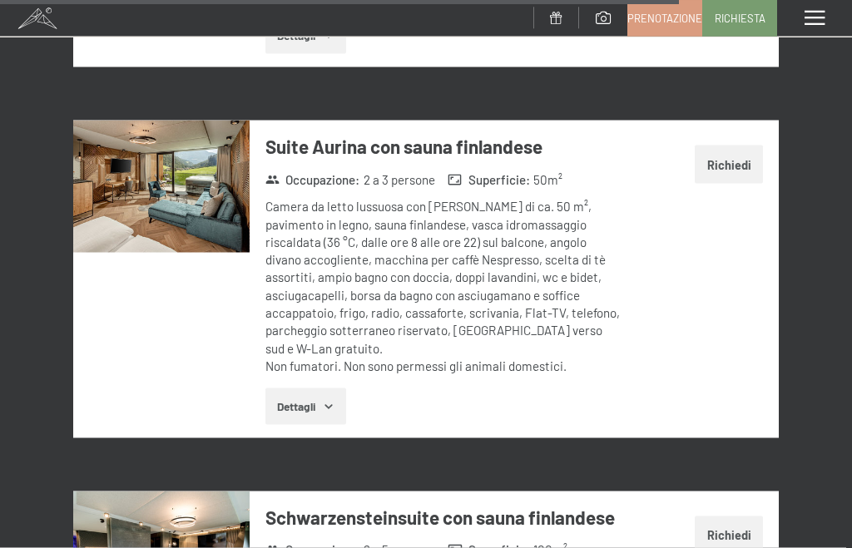
scroll to position [4776, 0]
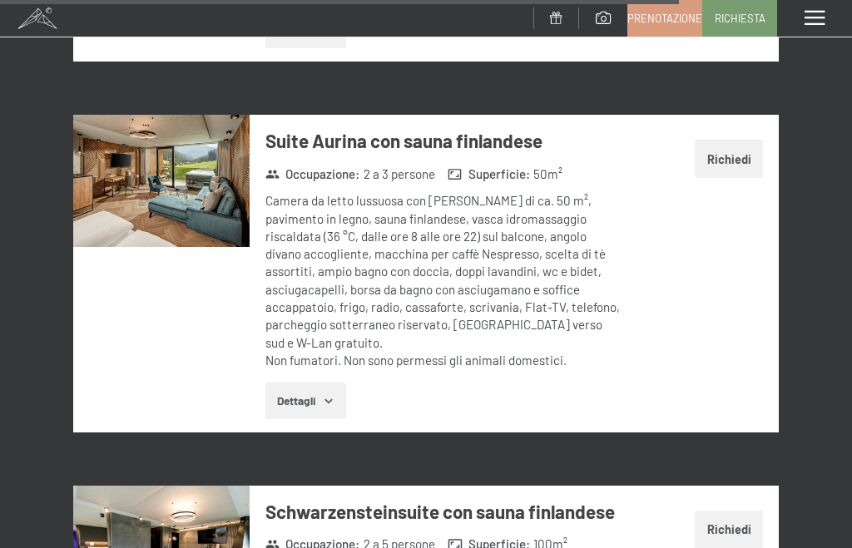
click at [156, 486] on img at bounding box center [161, 552] width 176 height 132
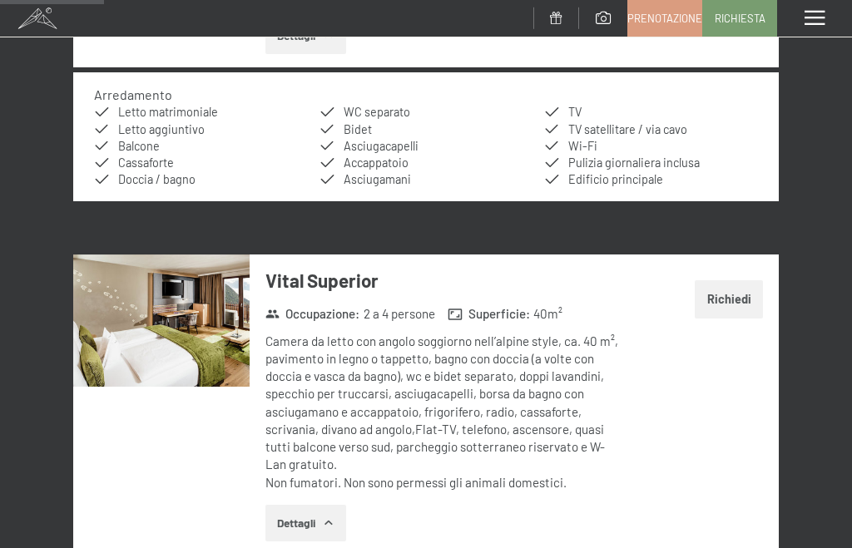
scroll to position [732, 0]
click at [734, 287] on button "Richiedi" at bounding box center [729, 300] width 68 height 38
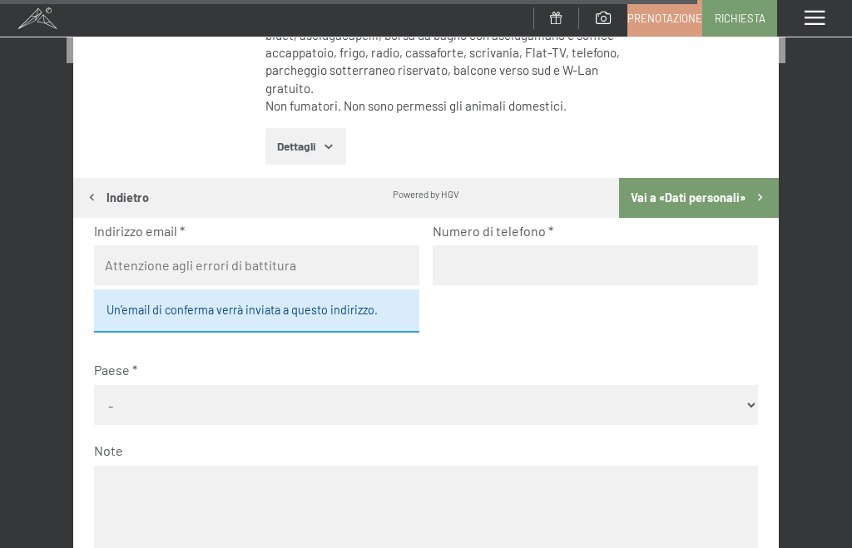
scroll to position [5419, 0]
click at [131, 169] on select "Nessuna indicazione Sig.ra Sig." at bounding box center [160, 186] width 132 height 40
select select "m"
click at [264, 186] on input "text" at bounding box center [366, 186] width 252 height 40
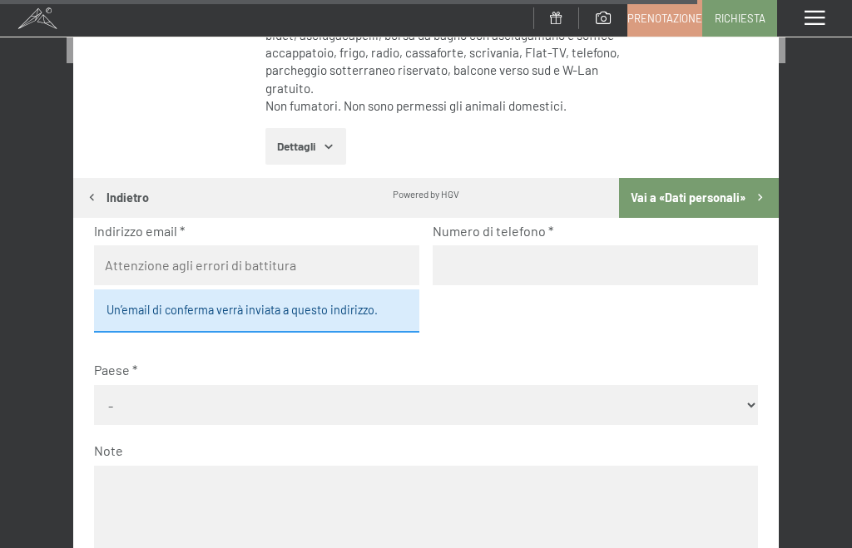
scroll to position [5419, 0]
type input "Ivan"
click at [601, 178] on input "text" at bounding box center [632, 186] width 252 height 40
type input "Luzzi"
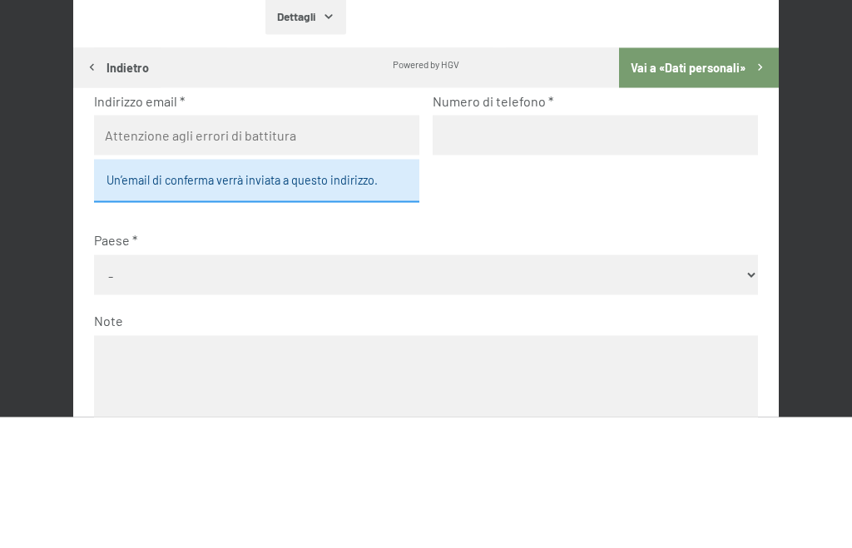
type input "iluzzi72@gmail.com"
click at [634, 246] on input "tel" at bounding box center [595, 266] width 325 height 40
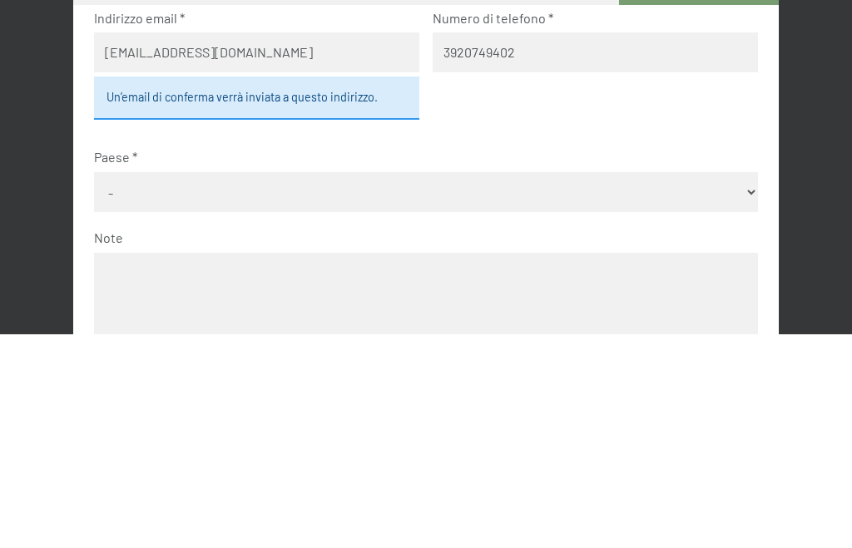
type input "3920749402"
click at [117, 386] on select "- Germania Austria Svizzera Italia Paesi Bassi Belgio Regno Unito Rep. Ceca Pol…" at bounding box center [425, 406] width 663 height 40
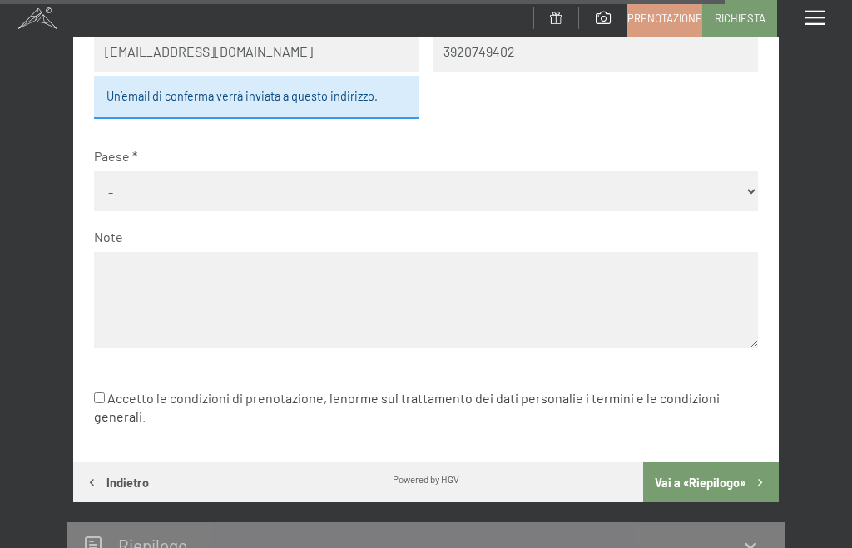
select select "ITA"
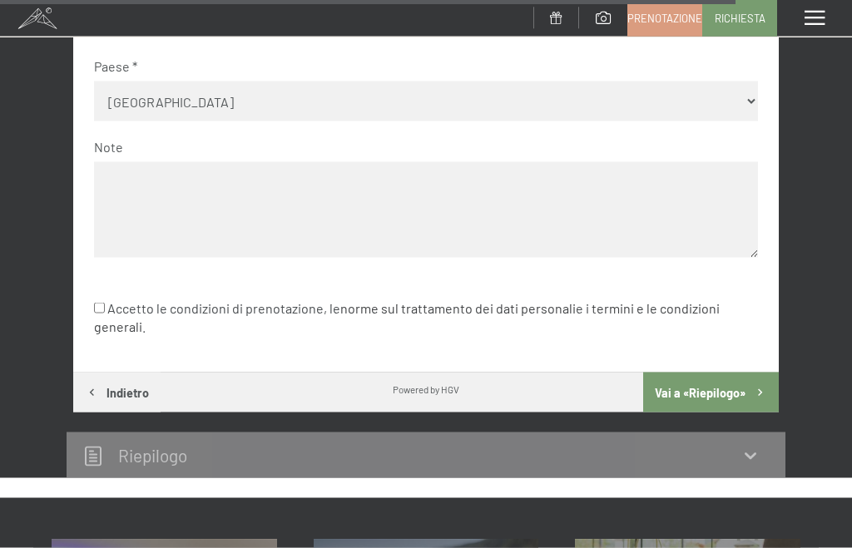
scroll to position [5732, 0]
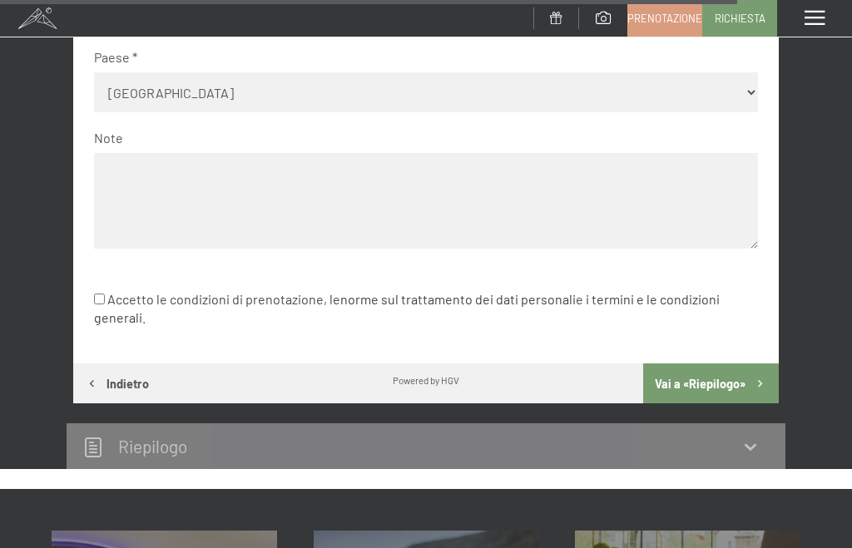
click at [99, 294] on input "Accetto le condizioni di prenotazione, le norme sul trattamento dei dati person…" at bounding box center [99, 299] width 11 height 11
checkbox input "true"
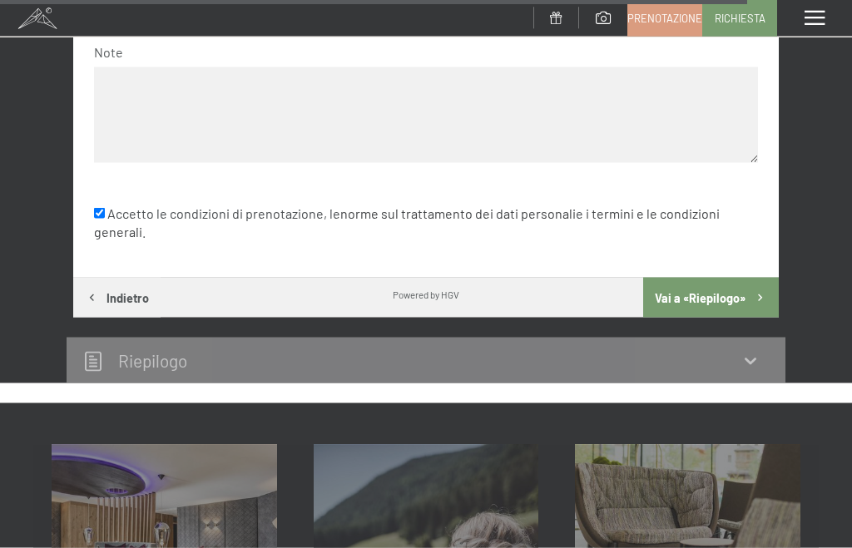
scroll to position [5825, 0]
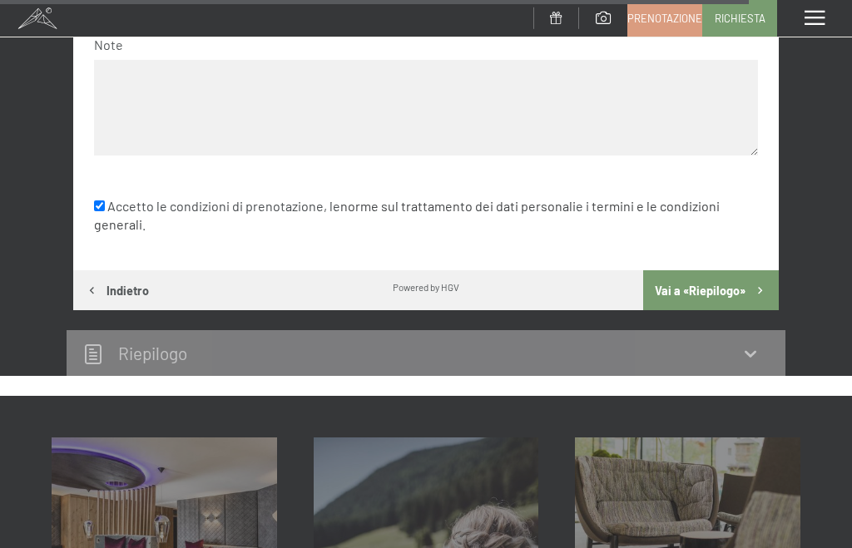
click at [731, 270] on button "Vai a «Riepilogo»" at bounding box center [711, 290] width 136 height 40
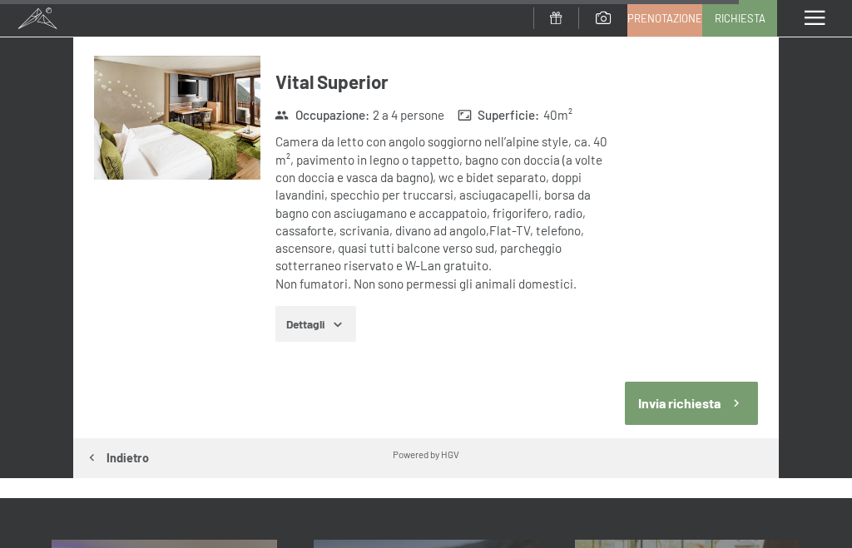
scroll to position [5856, 0]
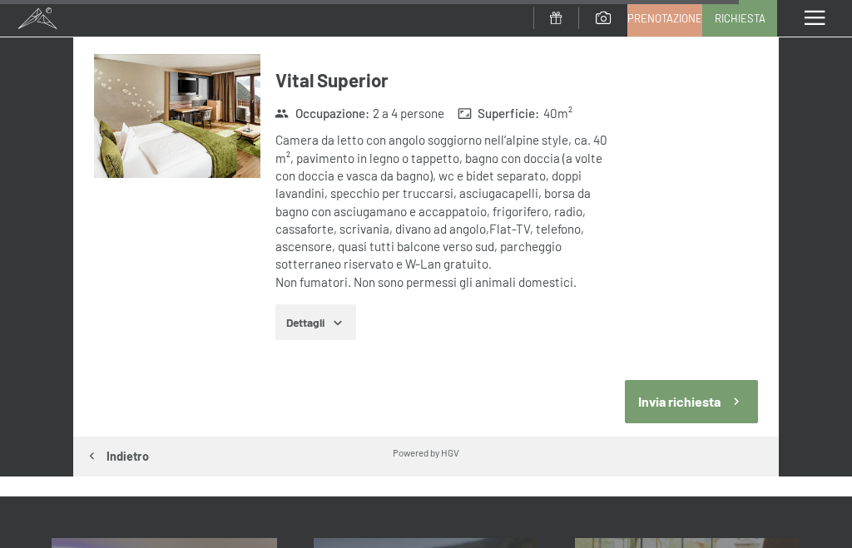
click at [685, 380] on button "Invia richiesta" at bounding box center [691, 401] width 132 height 42
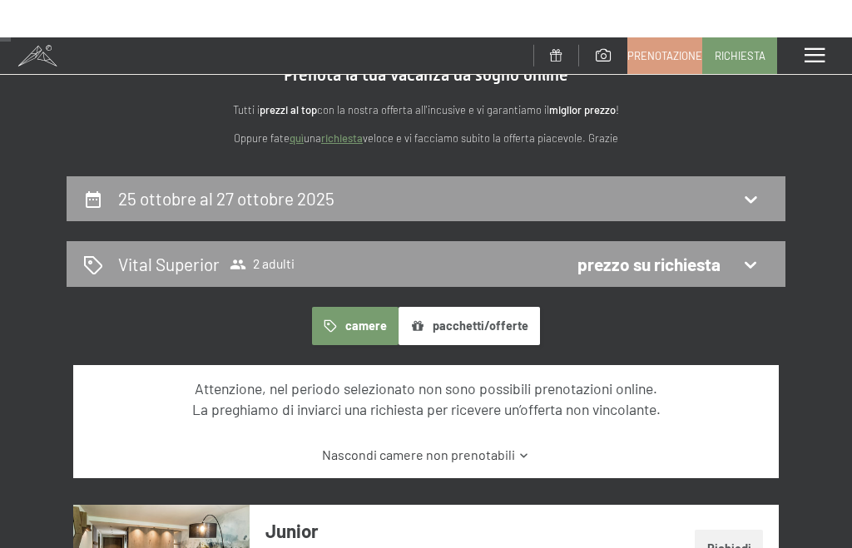
scroll to position [0, 0]
